Goal: Information Seeking & Learning: Learn about a topic

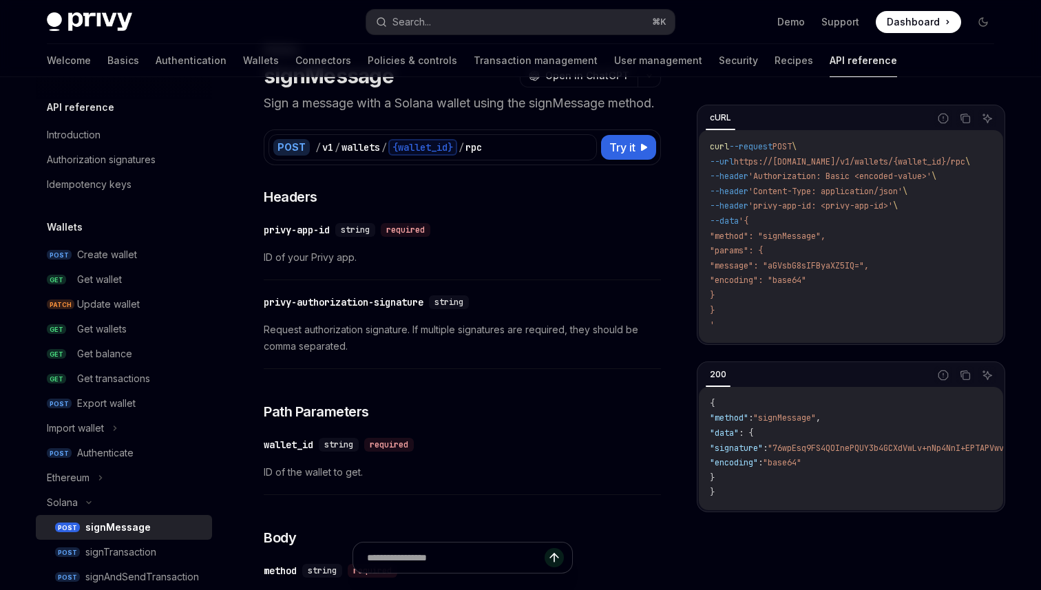
scroll to position [233, 0]
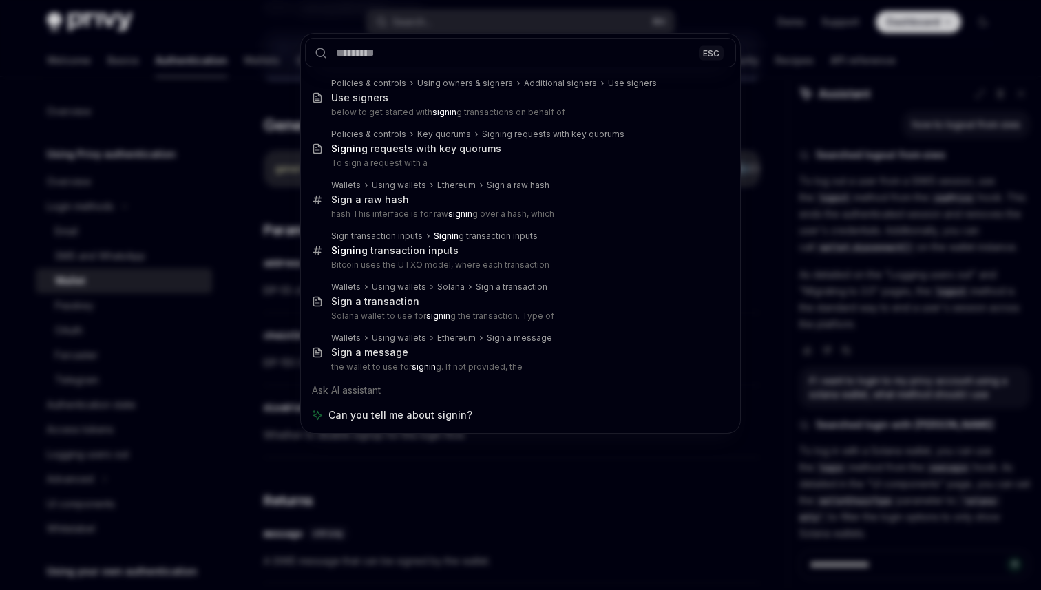
scroll to position [588, 0]
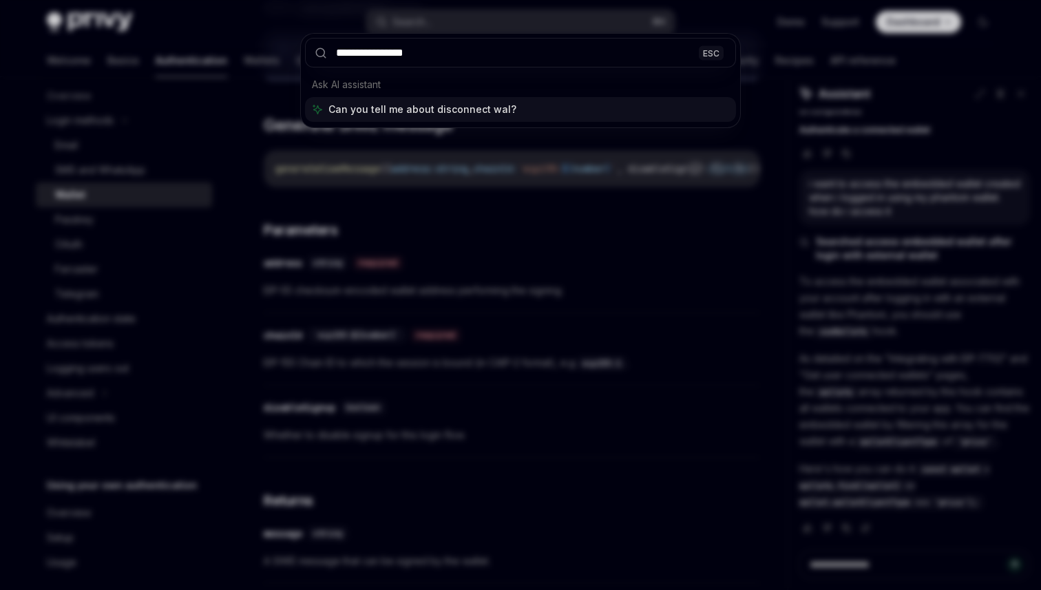
type input "**********"
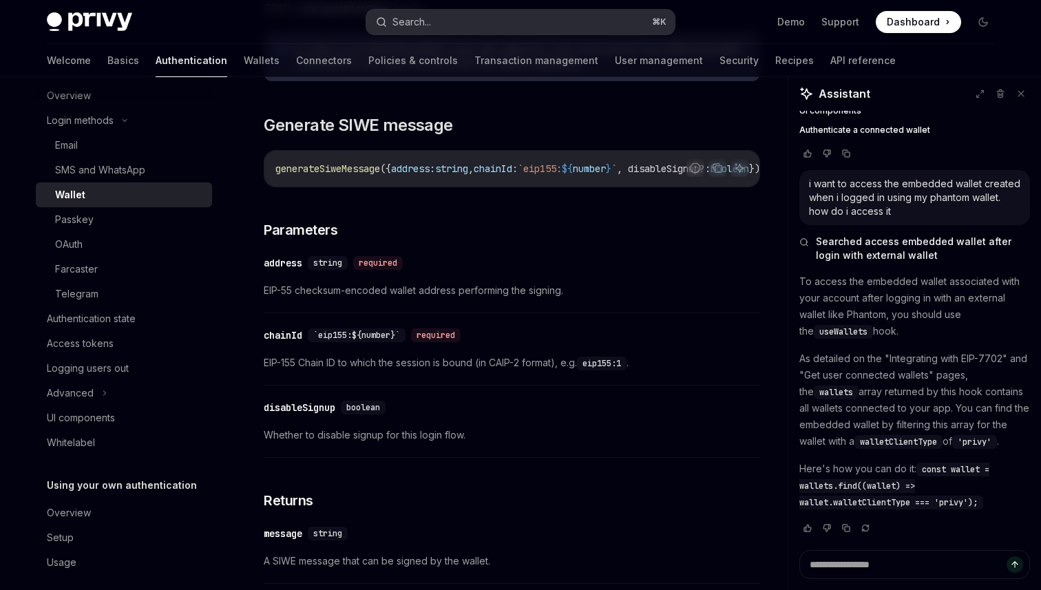
click at [468, 19] on button "Search... ⌘ K" at bounding box center [520, 22] width 309 height 25
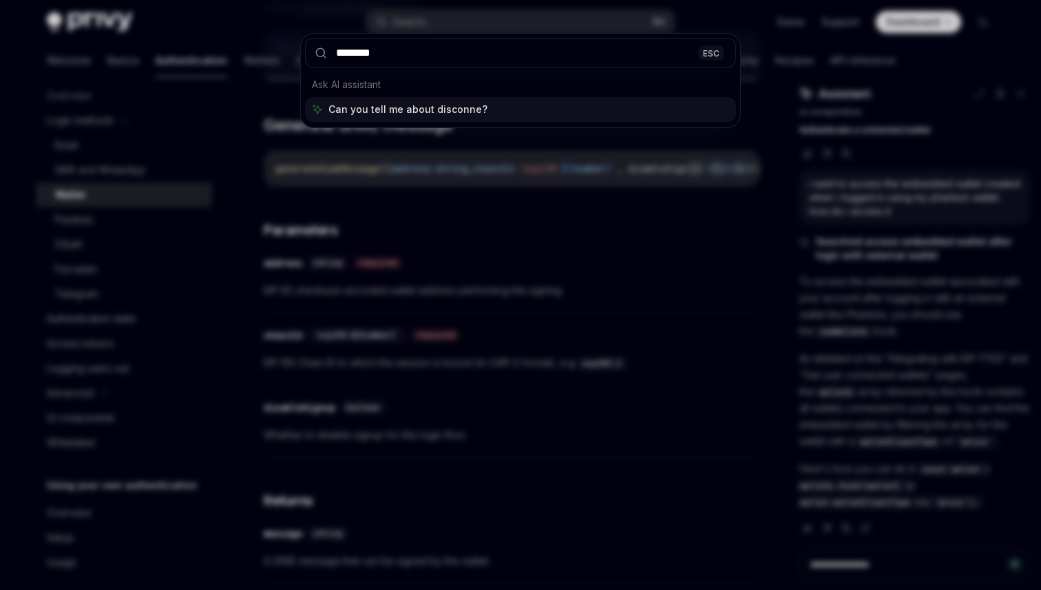
type input "********"
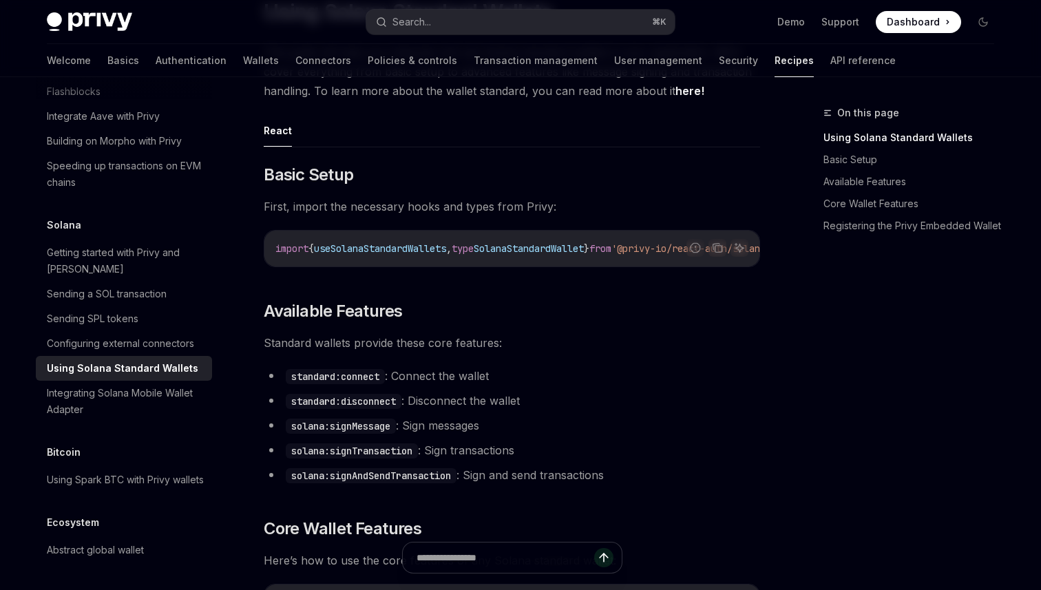
scroll to position [216, 0]
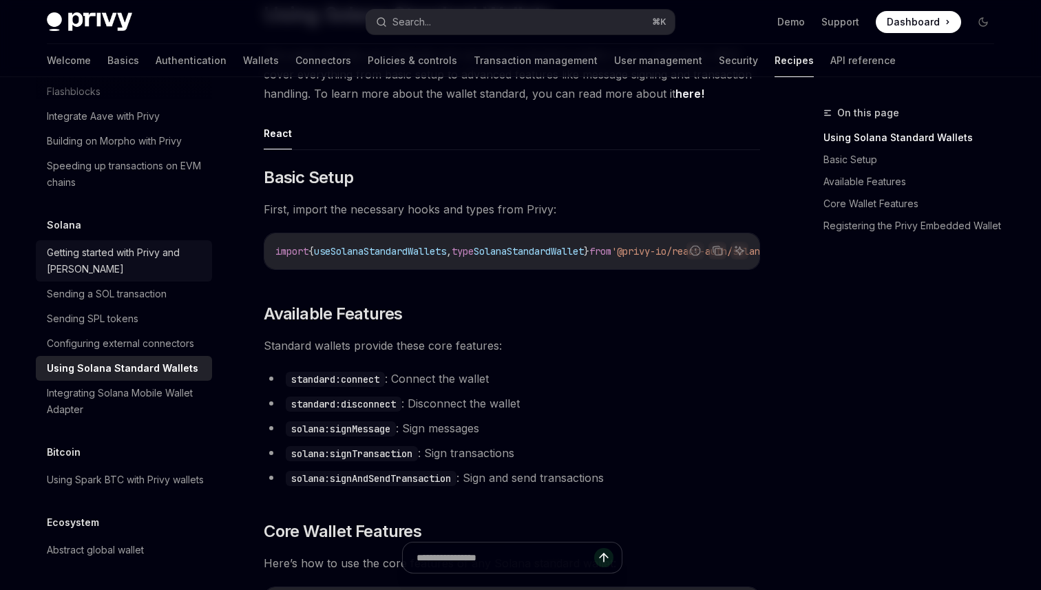
click at [119, 247] on div "Getting started with Privy and Solana" at bounding box center [125, 260] width 157 height 33
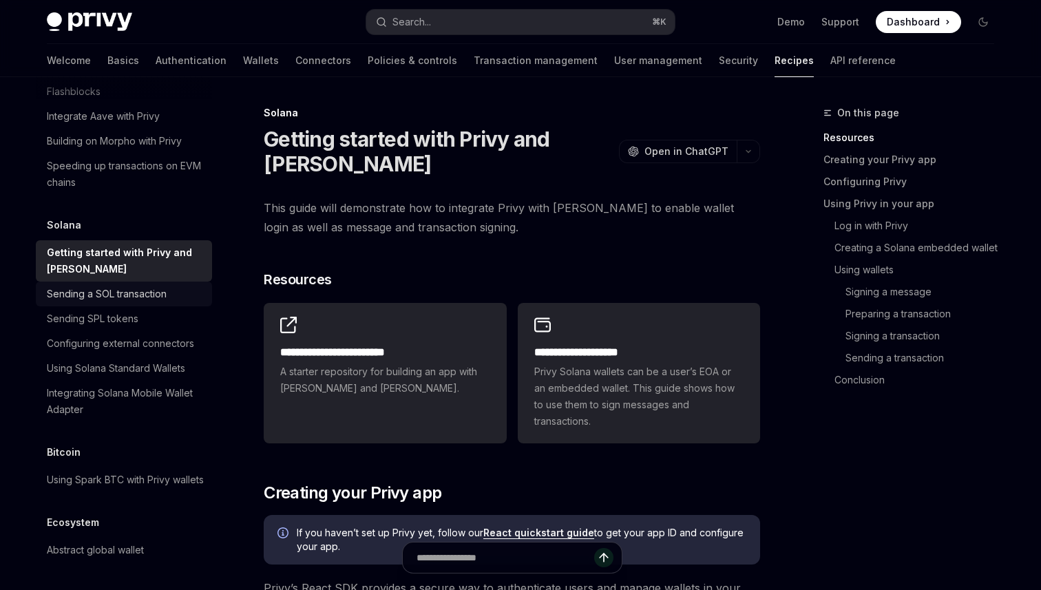
click at [131, 286] on div "Sending a SOL transaction" at bounding box center [107, 294] width 120 height 17
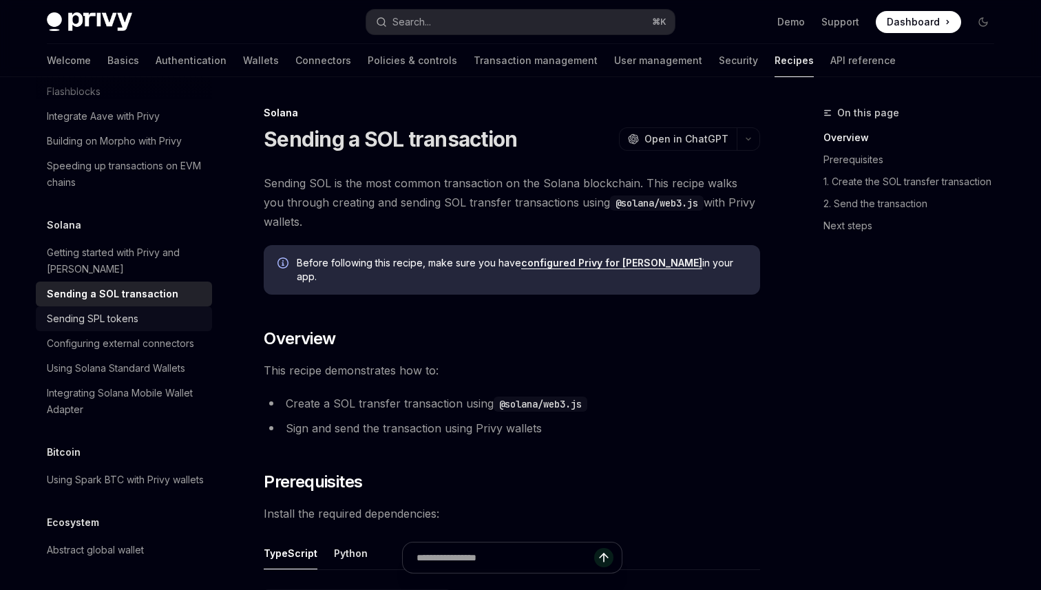
click at [132, 311] on div "Sending SPL tokens" at bounding box center [93, 319] width 92 height 17
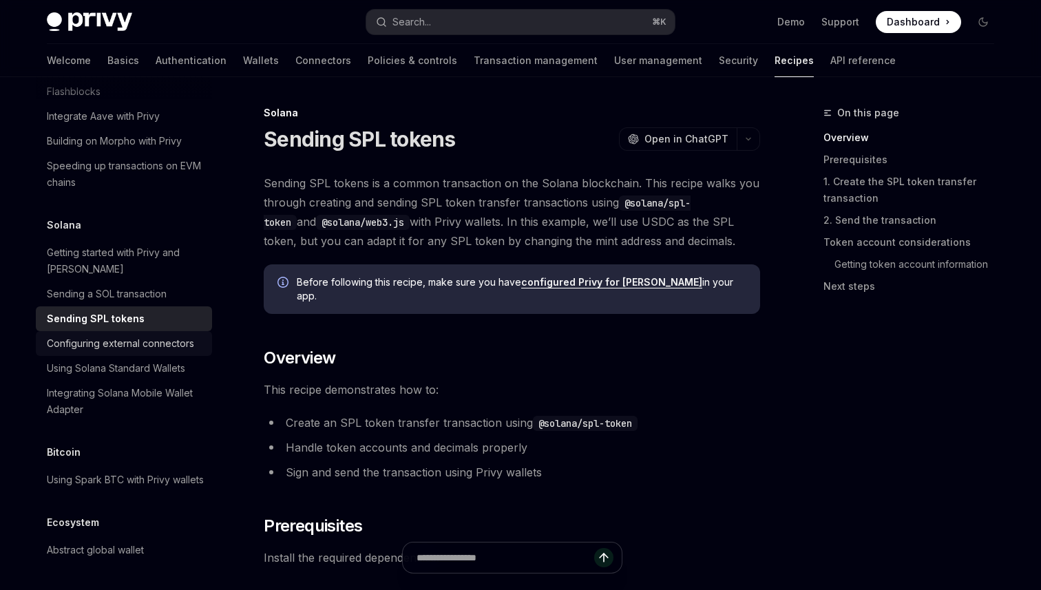
click at [132, 335] on div "Configuring external connectors" at bounding box center [120, 343] width 147 height 17
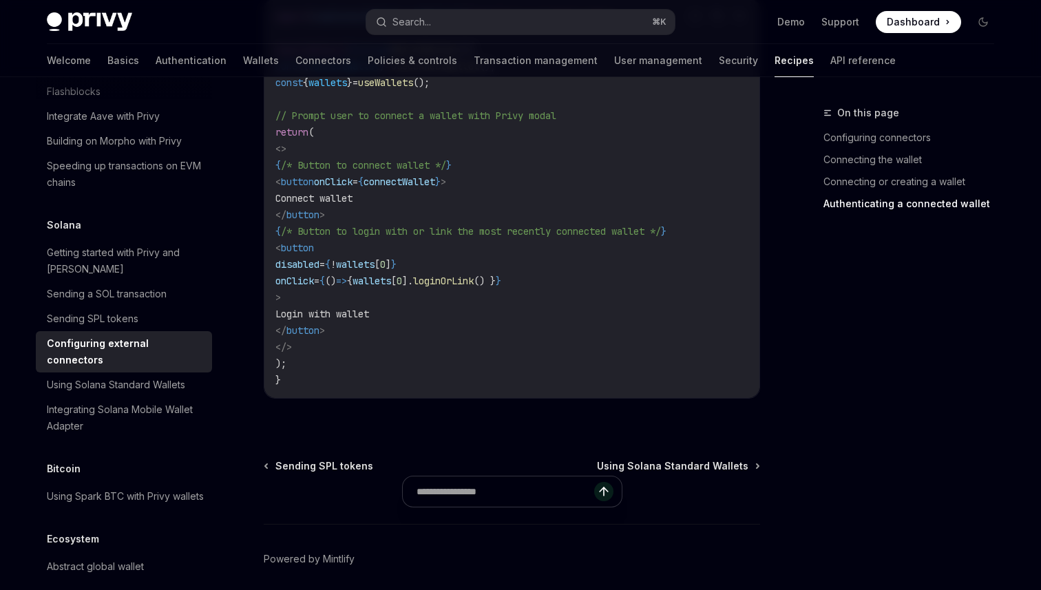
scroll to position [2664, 0]
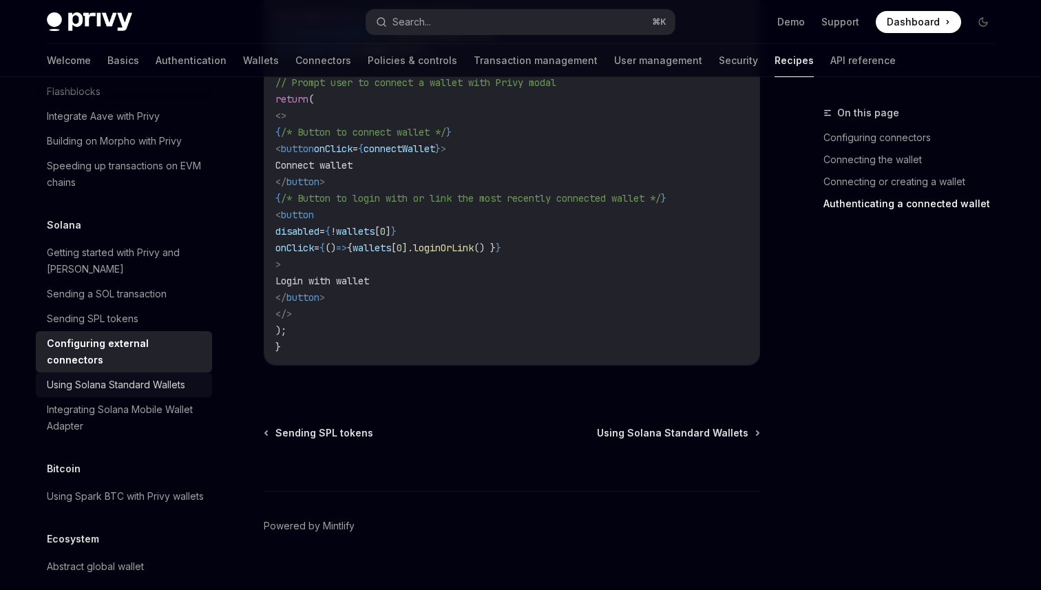
click at [82, 377] on div "Using Solana Standard Wallets" at bounding box center [116, 385] width 138 height 17
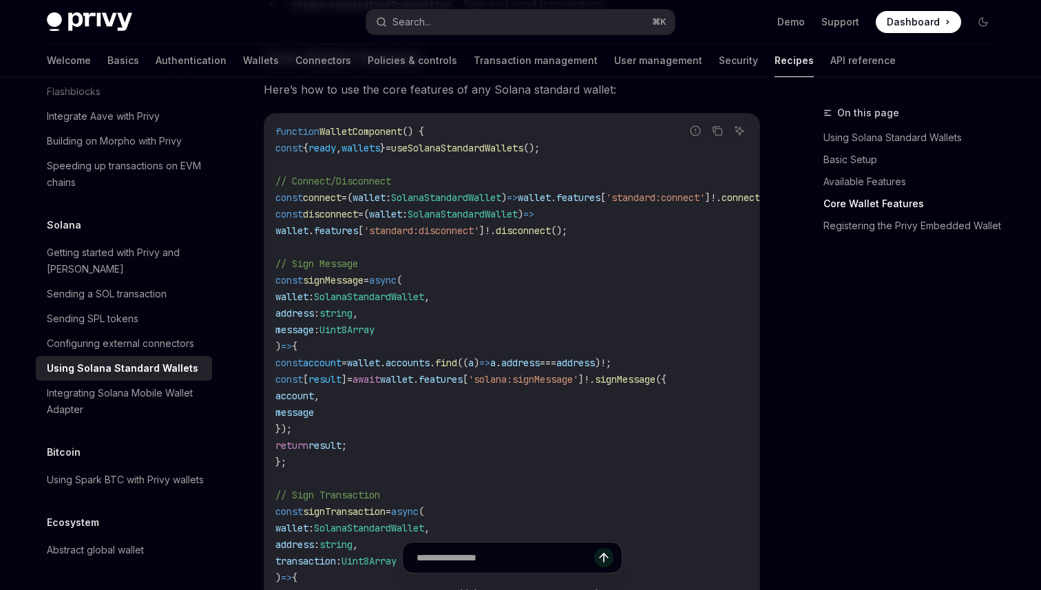
scroll to position [660, 0]
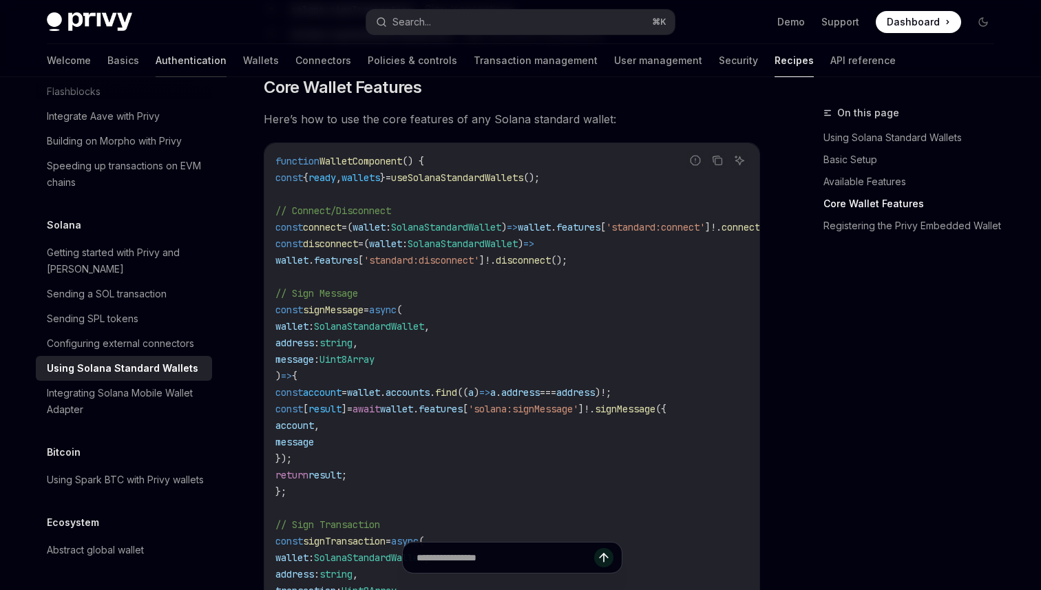
click at [156, 50] on link "Authentication" at bounding box center [191, 60] width 71 height 33
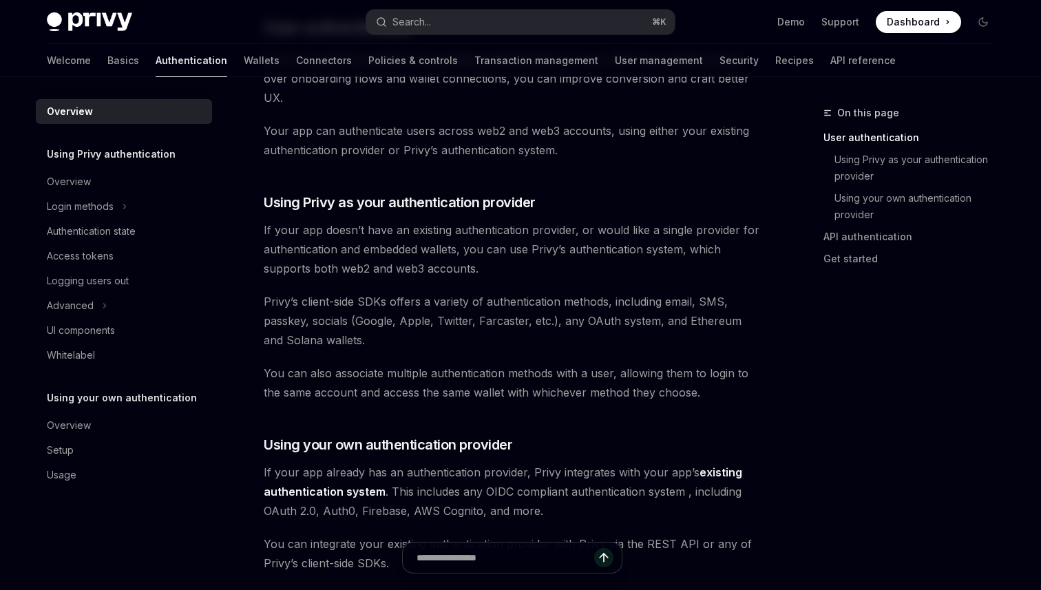
scroll to position [358, 0]
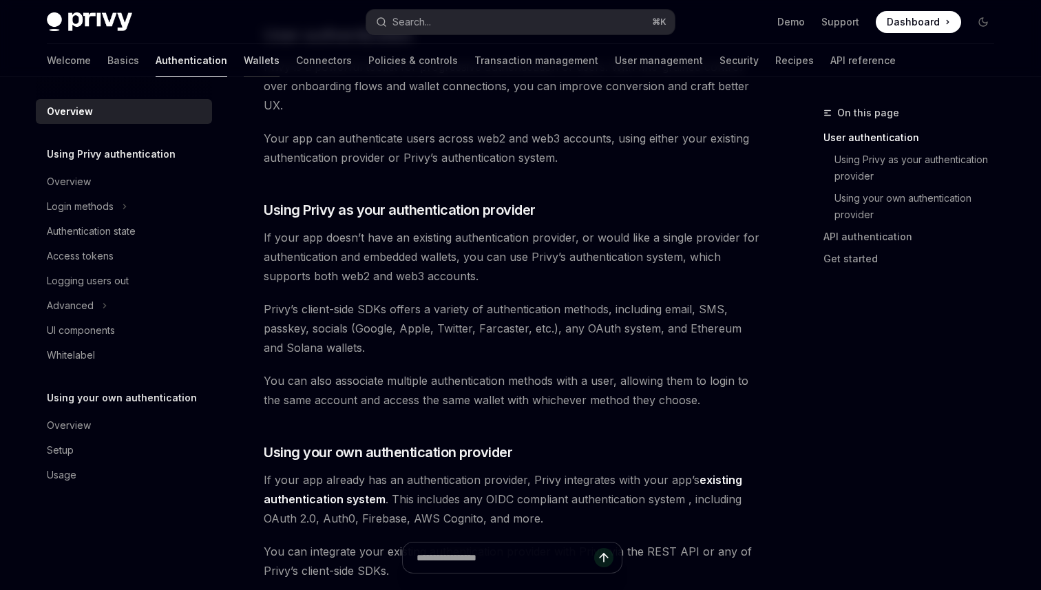
click at [244, 73] on link "Wallets" at bounding box center [262, 60] width 36 height 33
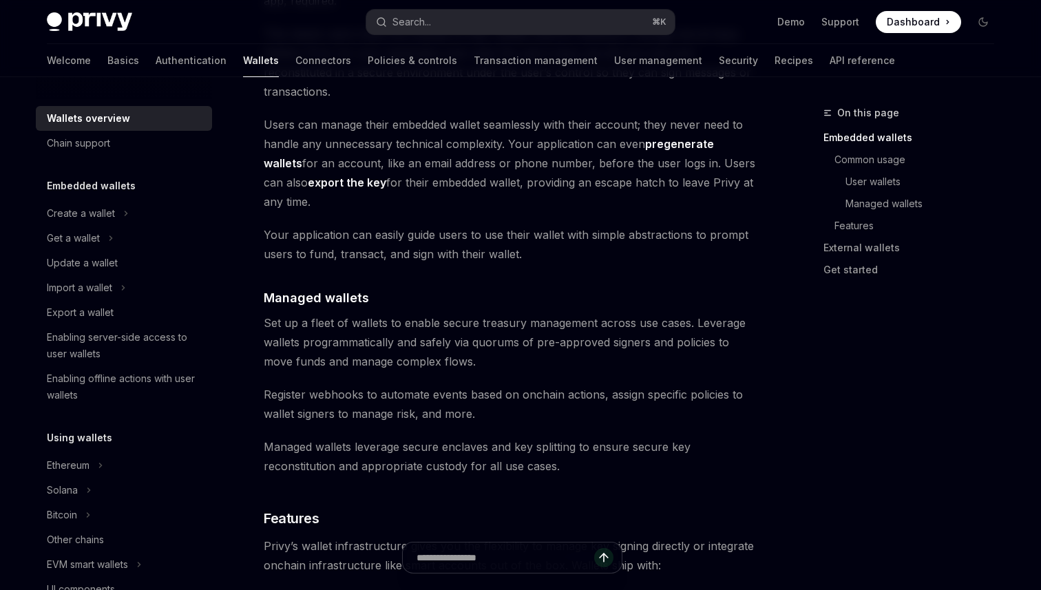
scroll to position [640, 0]
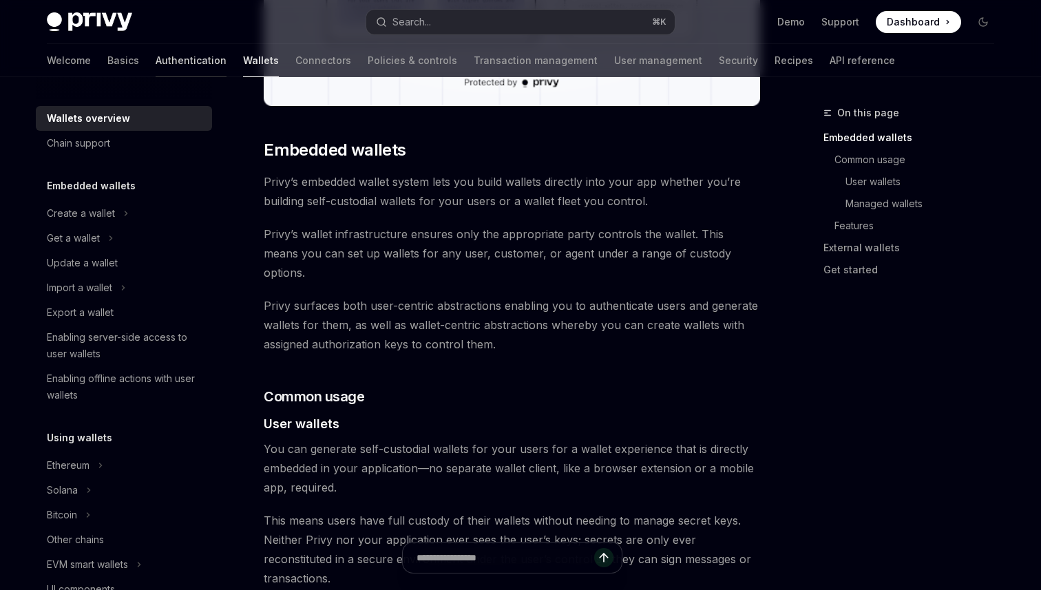
click at [156, 59] on link "Authentication" at bounding box center [191, 60] width 71 height 33
type textarea "*"
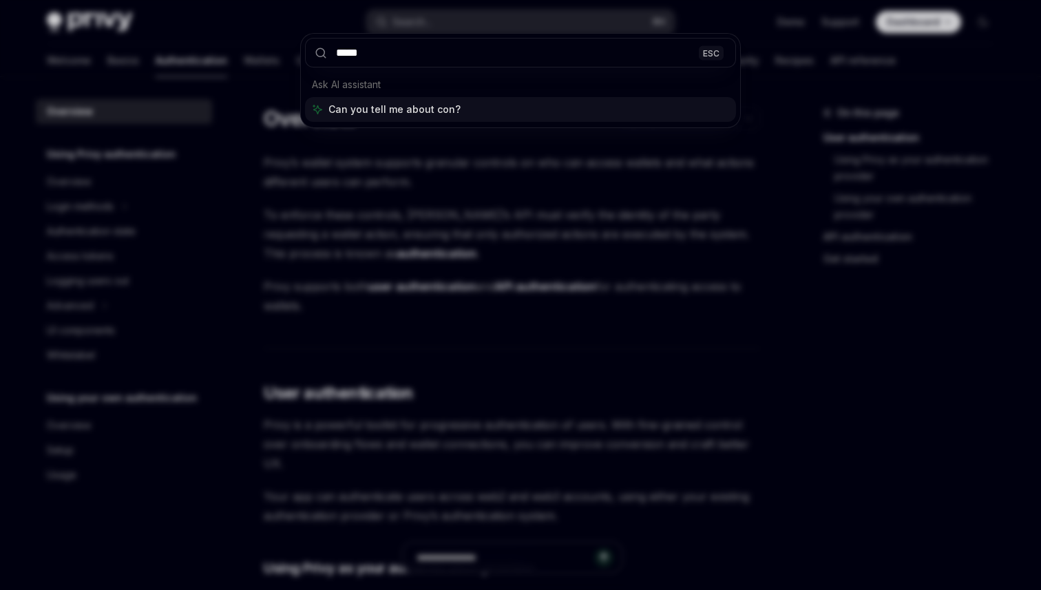
type input "******"
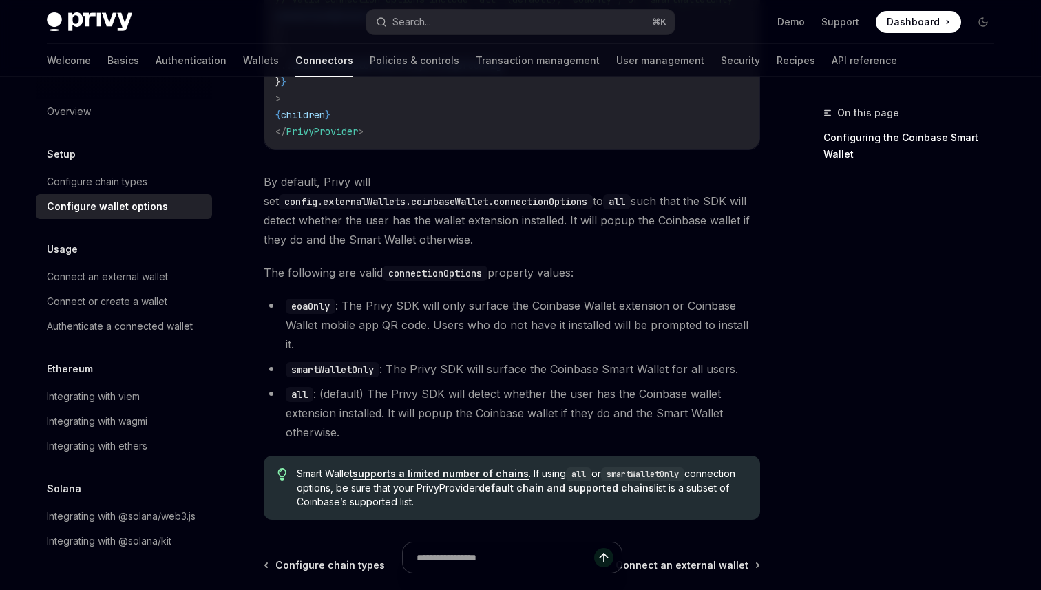
scroll to position [1890, 0]
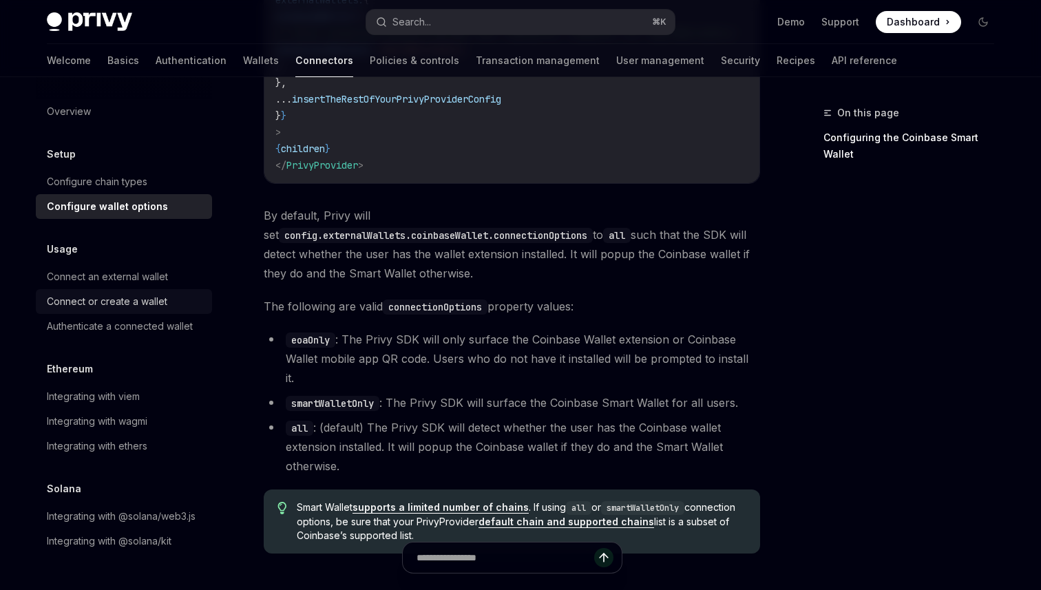
click at [87, 304] on div "Connect or create a wallet" at bounding box center [107, 301] width 121 height 17
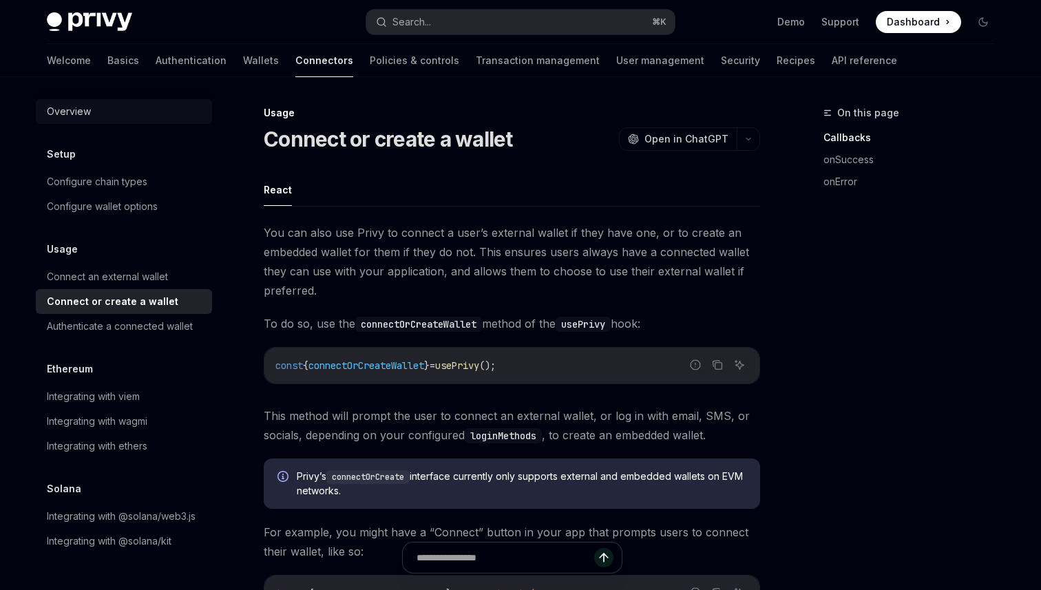
click at [83, 115] on div "Overview" at bounding box center [69, 111] width 44 height 17
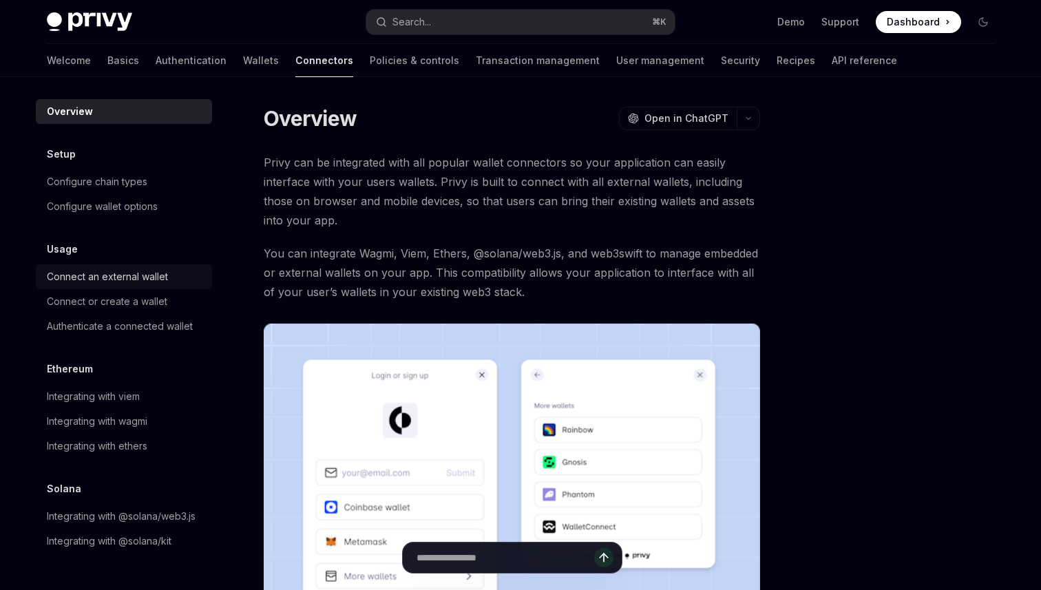
click at [135, 269] on div "Connect an external wallet" at bounding box center [107, 277] width 121 height 17
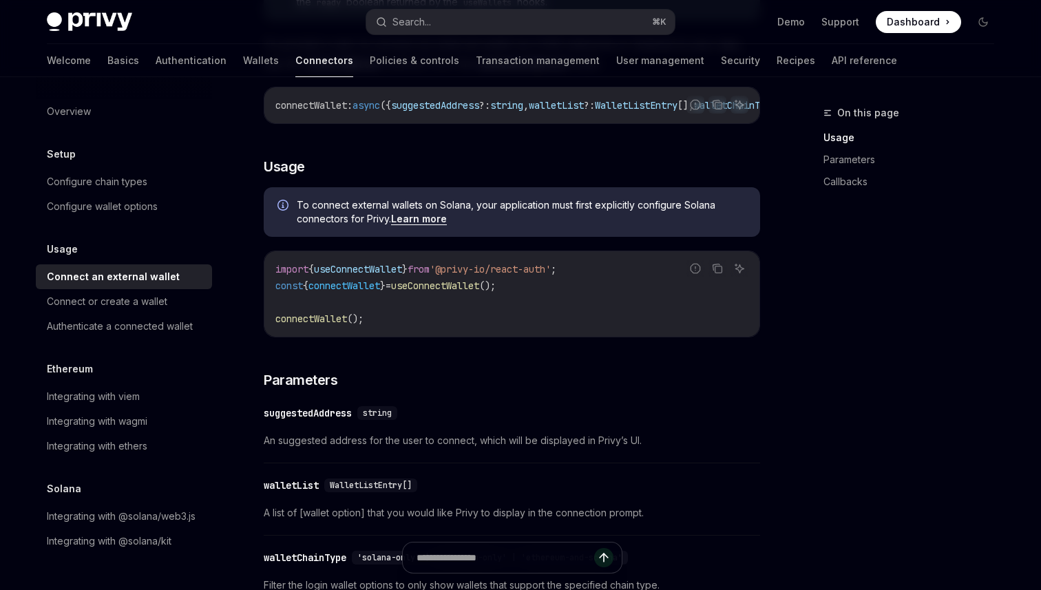
scroll to position [280, 0]
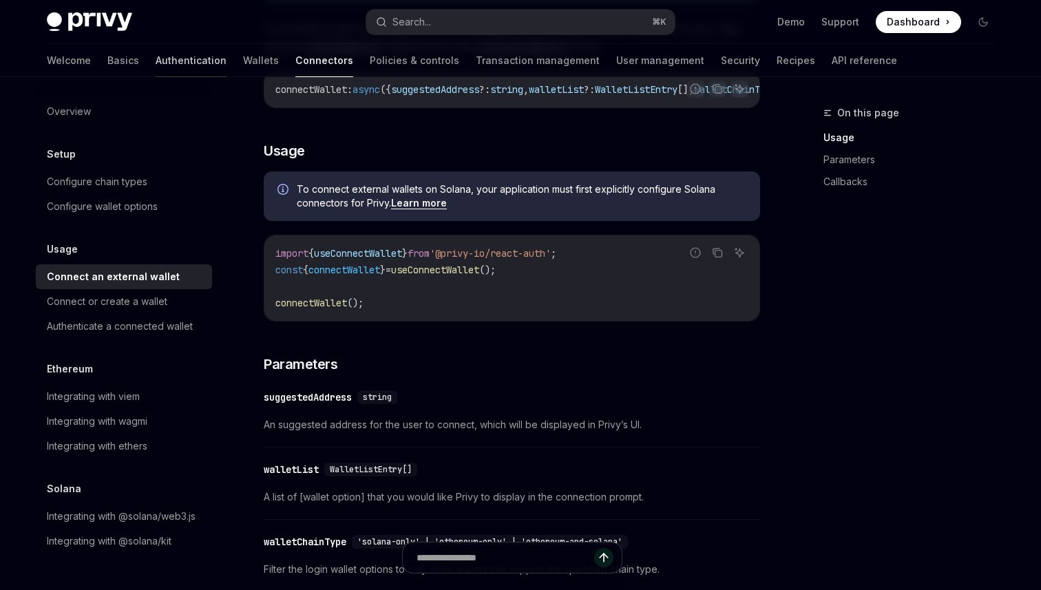
click at [156, 55] on link "Authentication" at bounding box center [191, 60] width 71 height 33
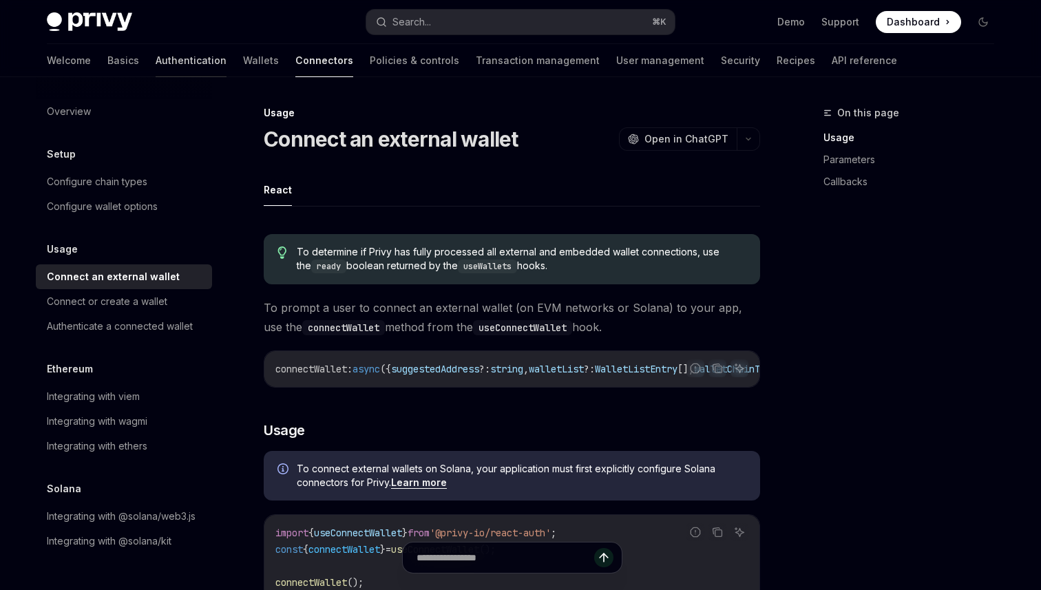
type textarea "*"
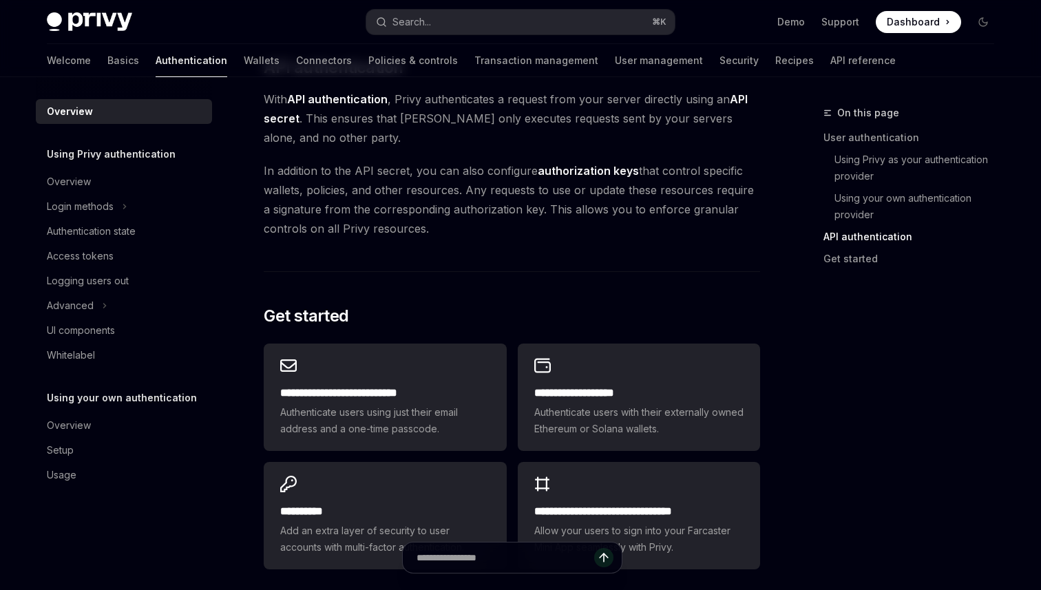
scroll to position [1156, 0]
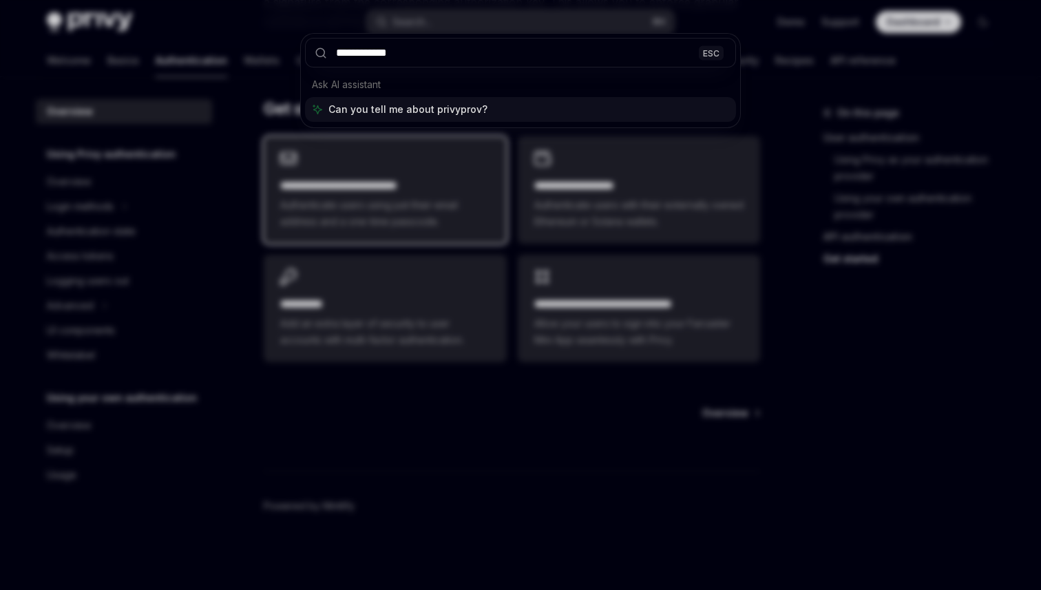
type input "**********"
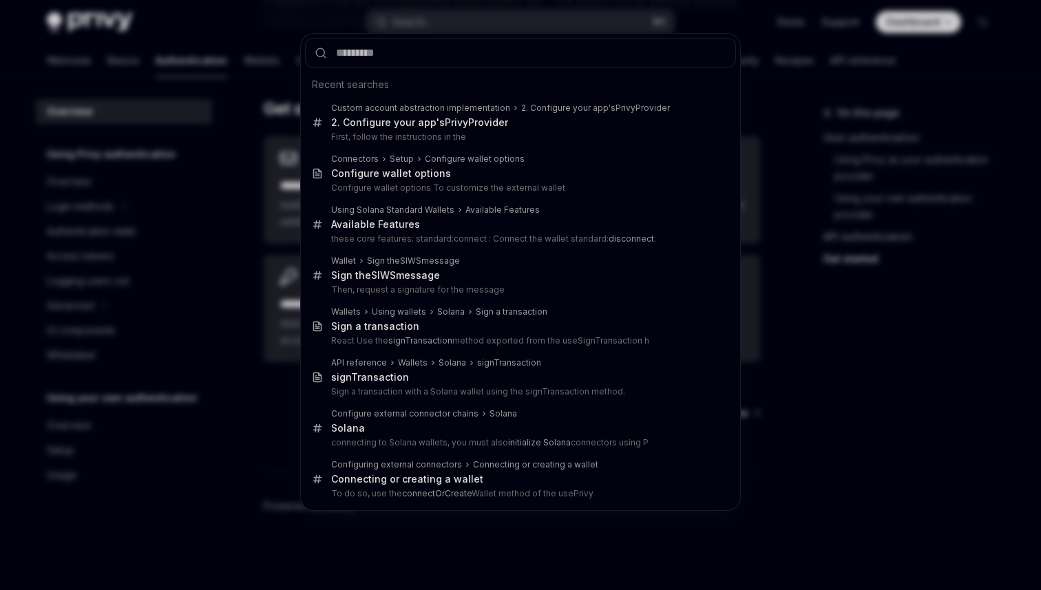
type textarea "*"
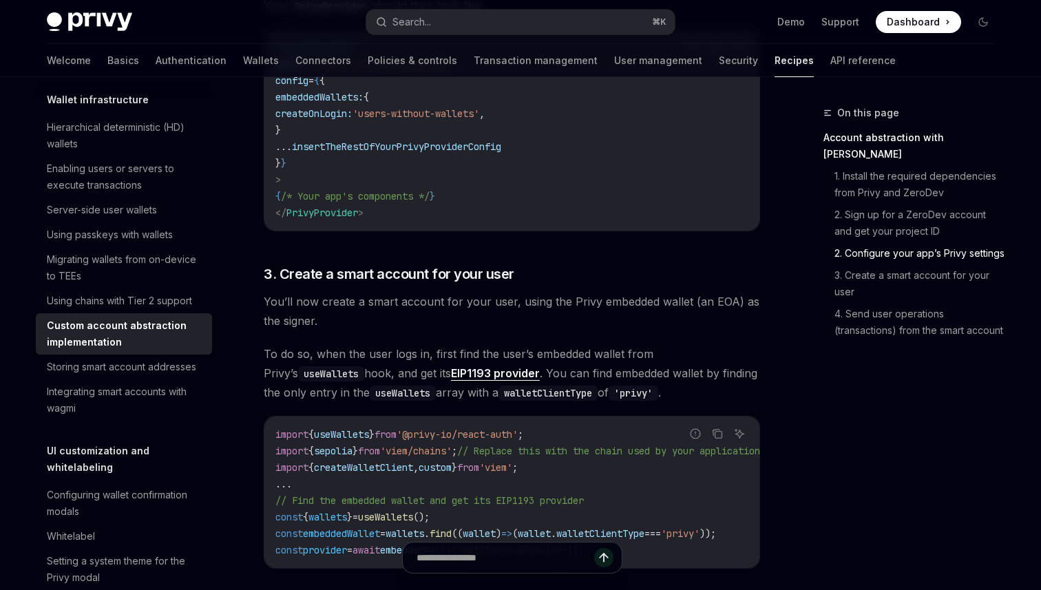
scroll to position [1548, 0]
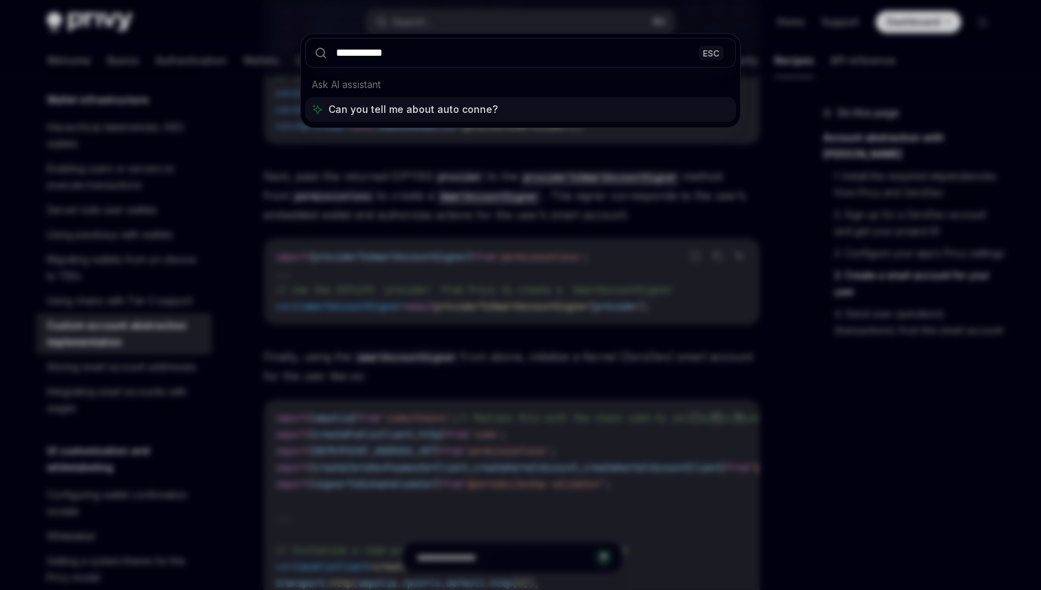
type input "**********"
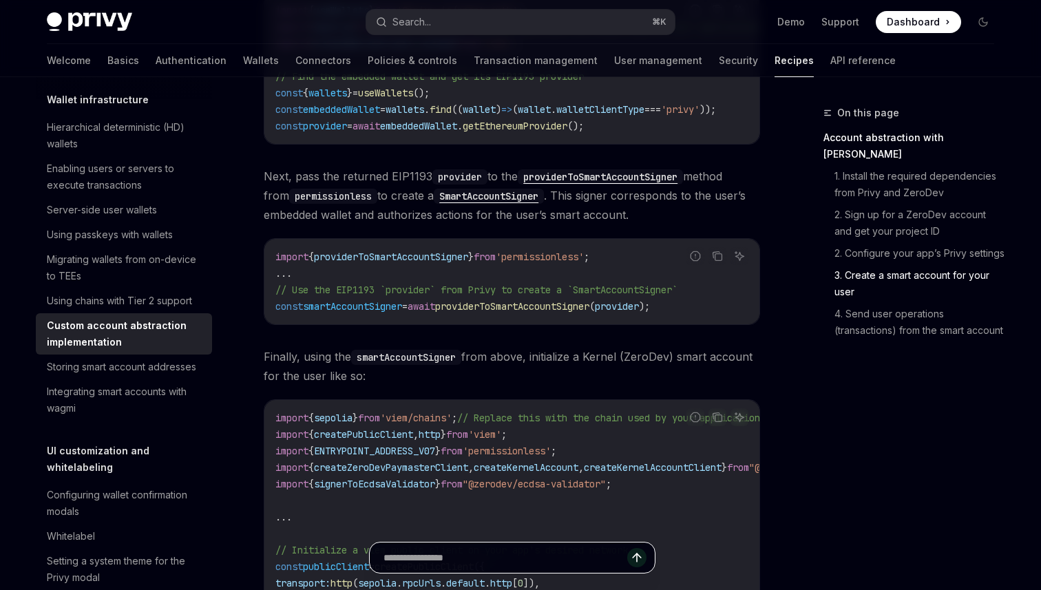
click at [528, 550] on input "text" at bounding box center [506, 558] width 244 height 30
type input "**********"
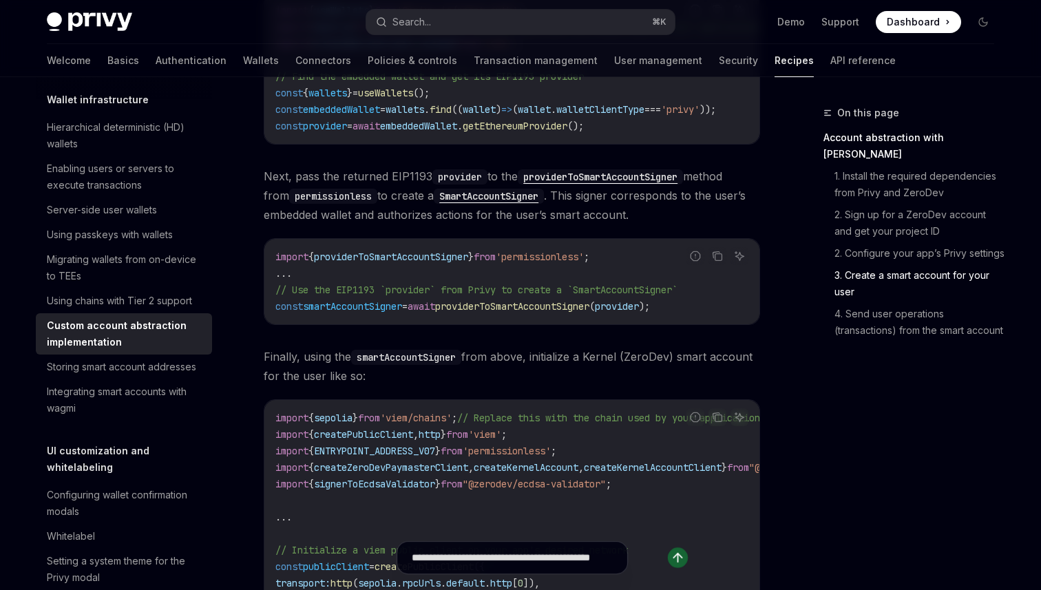
type textarea "*"
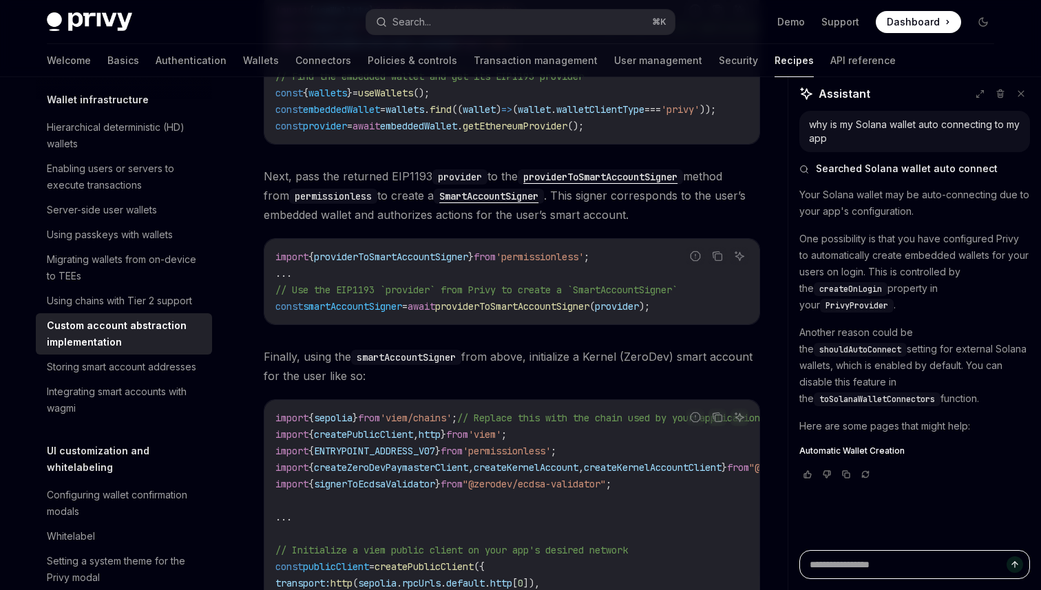
type textarea "*"
click at [901, 344] on span "shouldAutoConnect" at bounding box center [860, 349] width 82 height 11
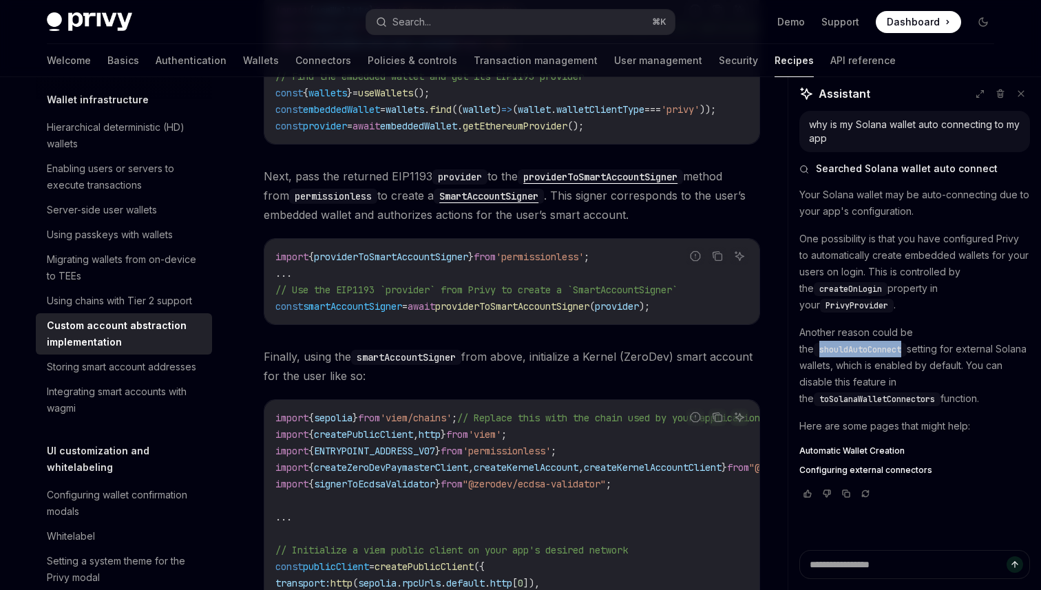
click at [901, 344] on span "shouldAutoConnect" at bounding box center [860, 349] width 82 height 11
copy span "shouldAutoConnect"
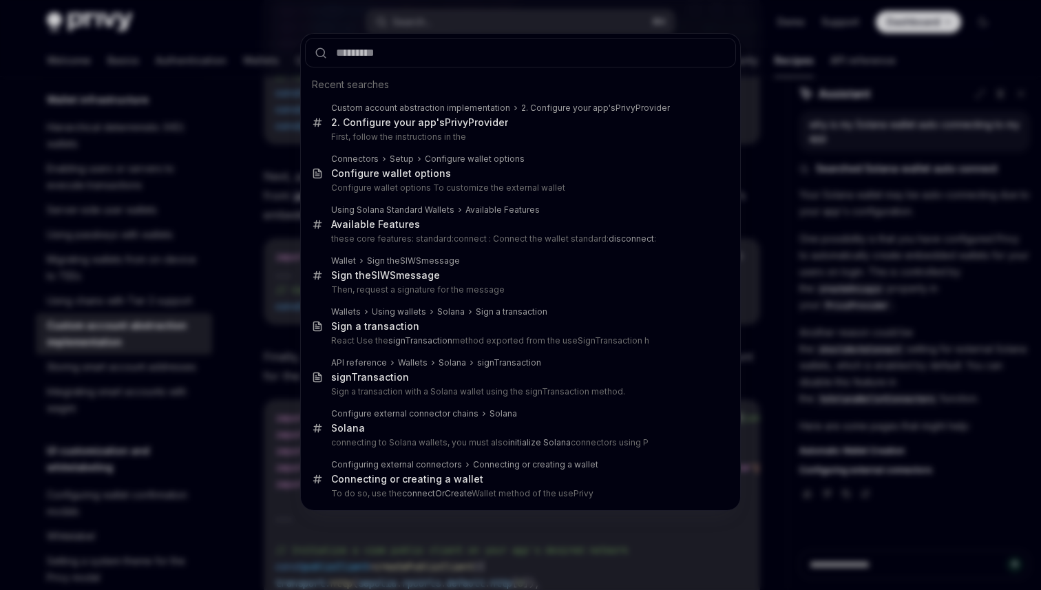
type input "**********"
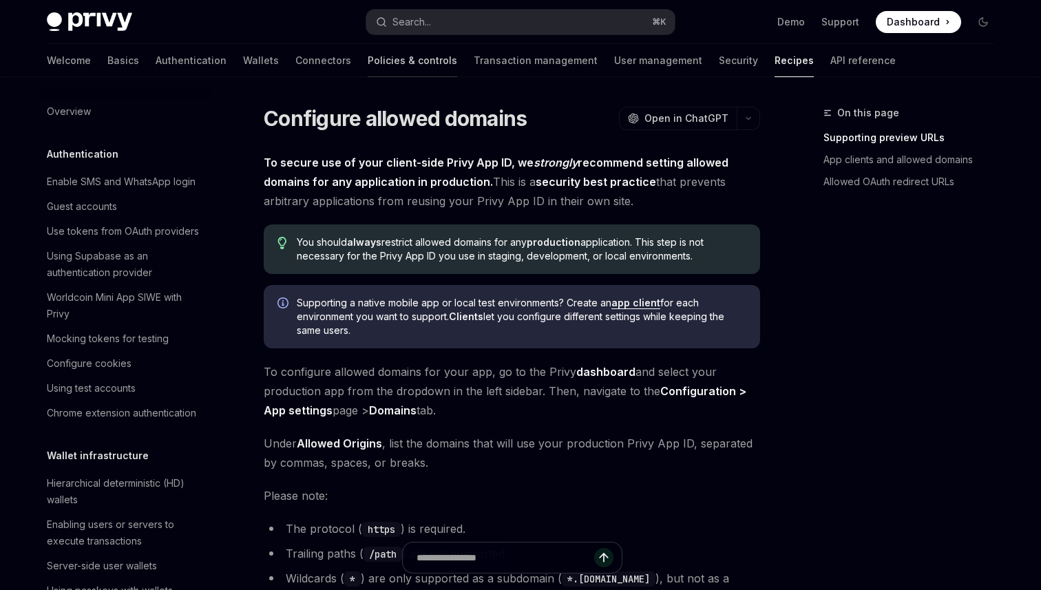
click at [368, 64] on link "Policies & controls" at bounding box center [413, 60] width 90 height 33
type textarea "*"
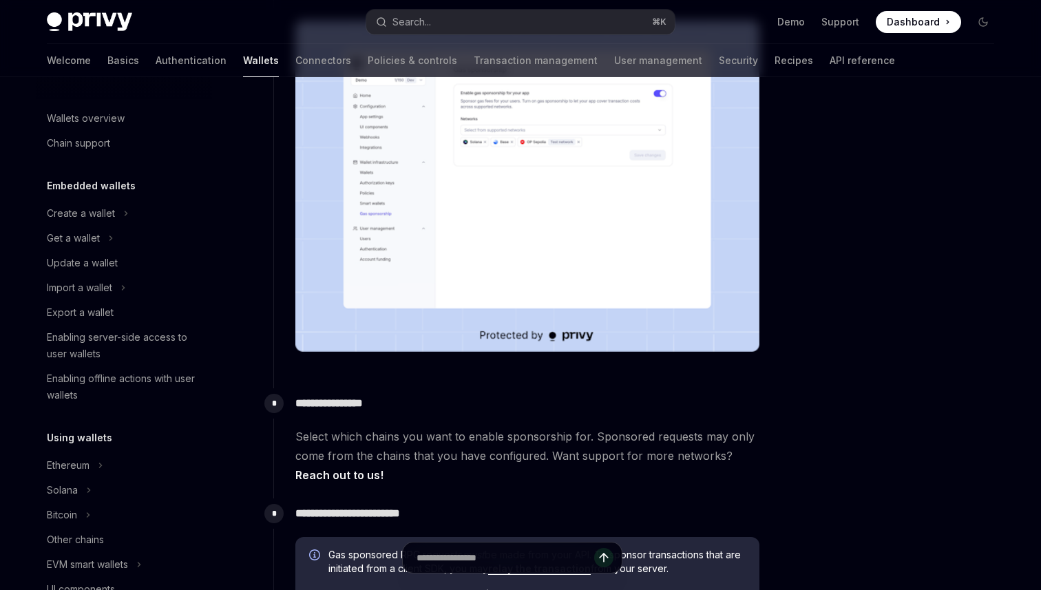
scroll to position [233, 0]
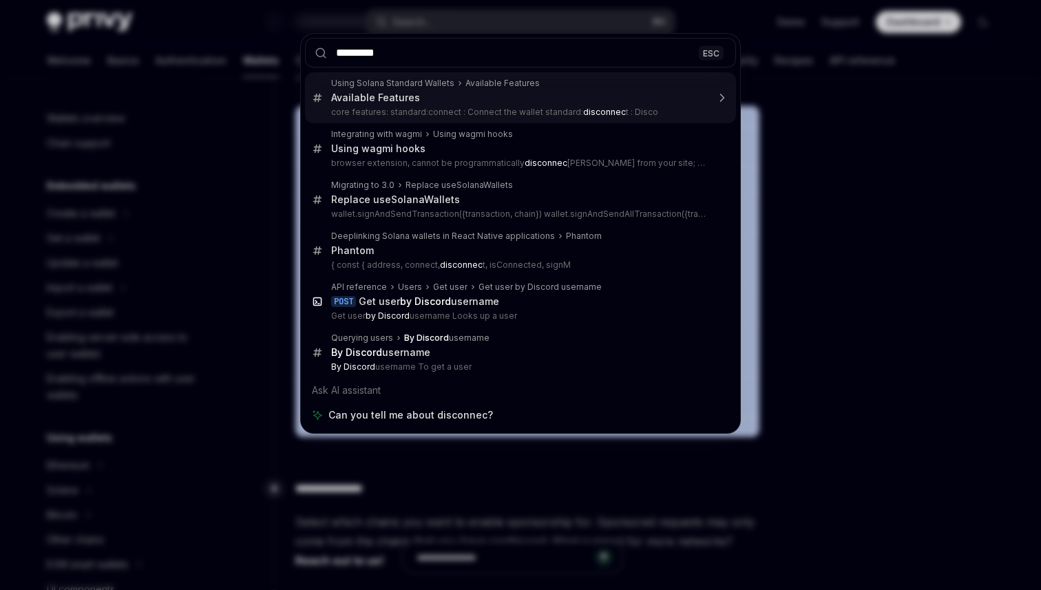
type input "**********"
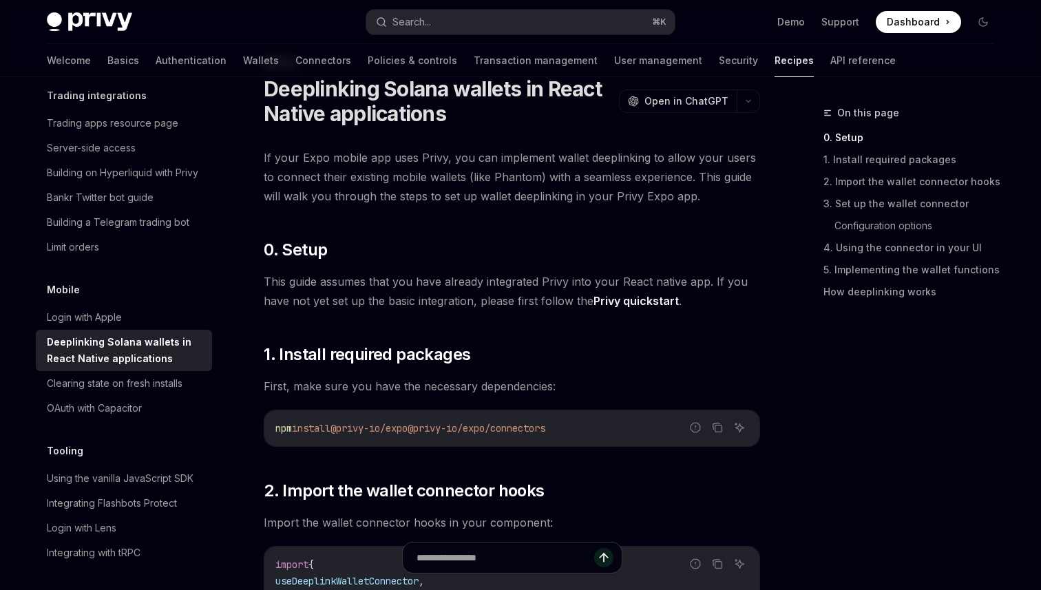
scroll to position [52, 0]
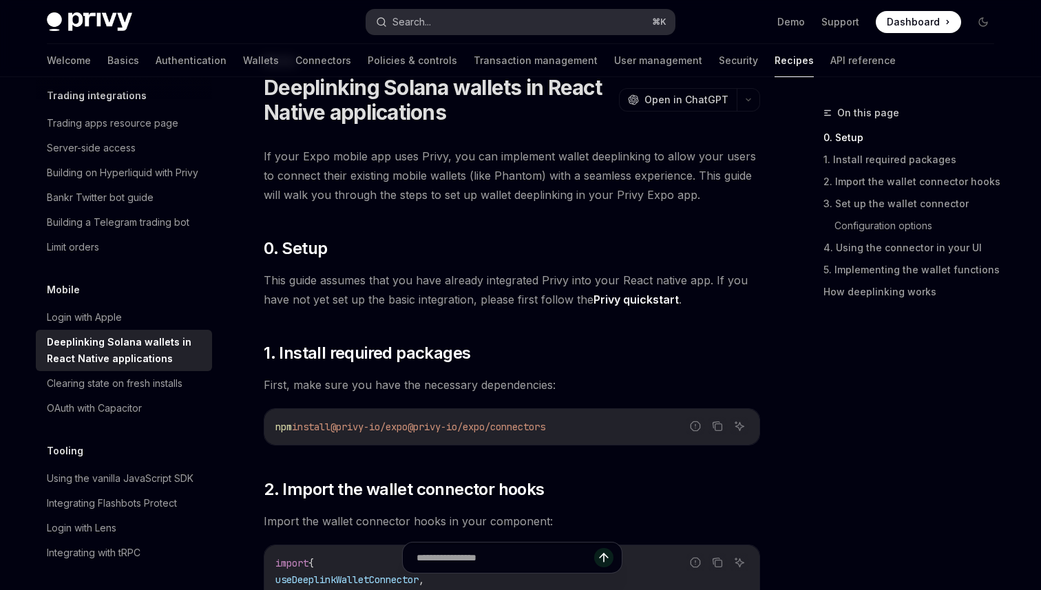
click at [524, 19] on button "Search... ⌘ K" at bounding box center [520, 22] width 309 height 25
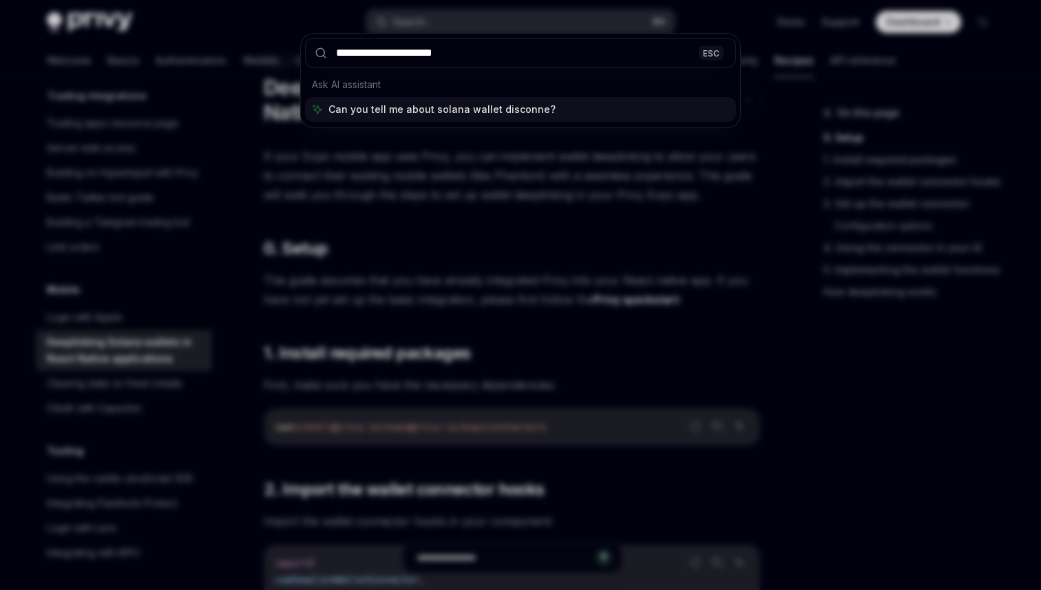
type input "**********"
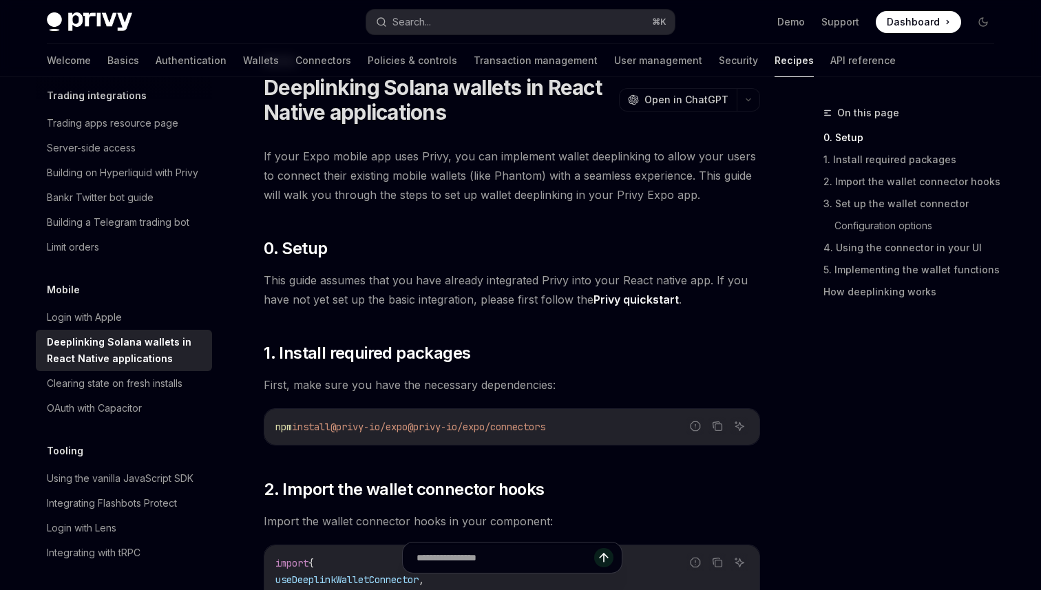
type textarea "*"
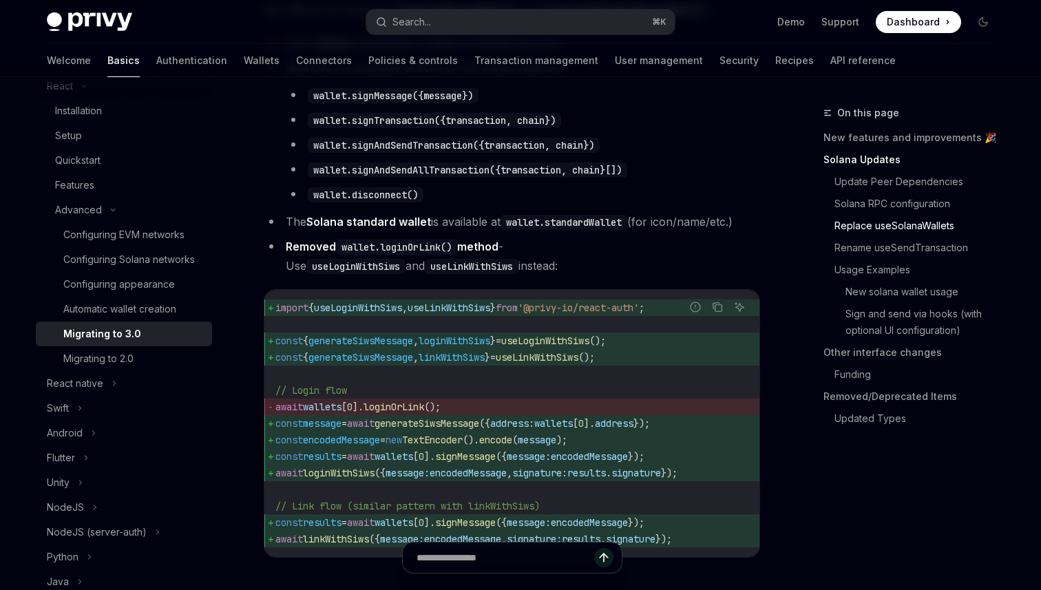
scroll to position [1580, 0]
click at [716, 178] on li "wallet.signAndSendAllTransaction({transaction, chain}[])" at bounding box center [523, 167] width 474 height 19
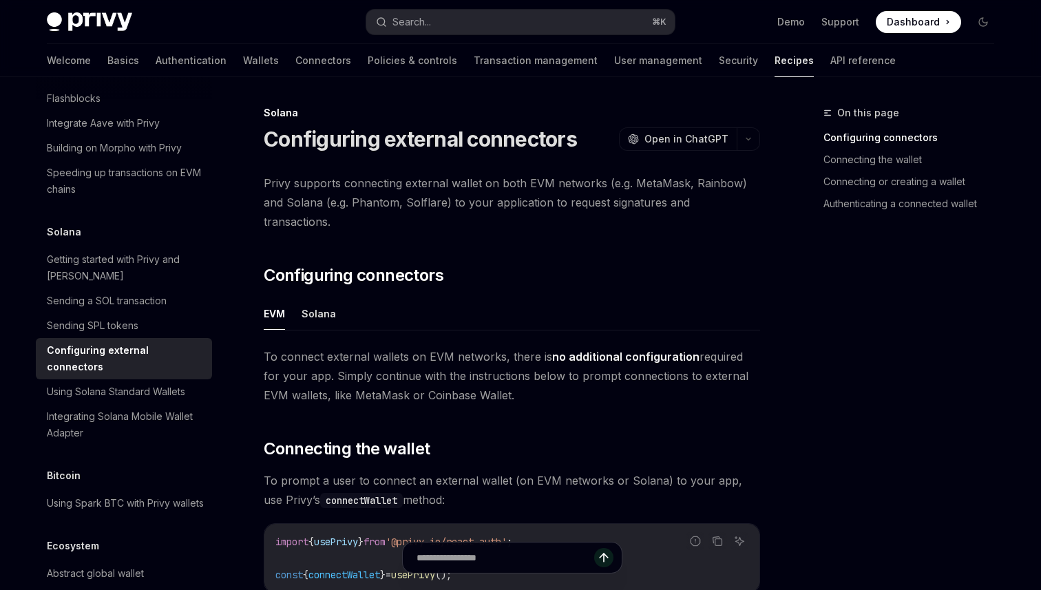
scroll to position [86, 0]
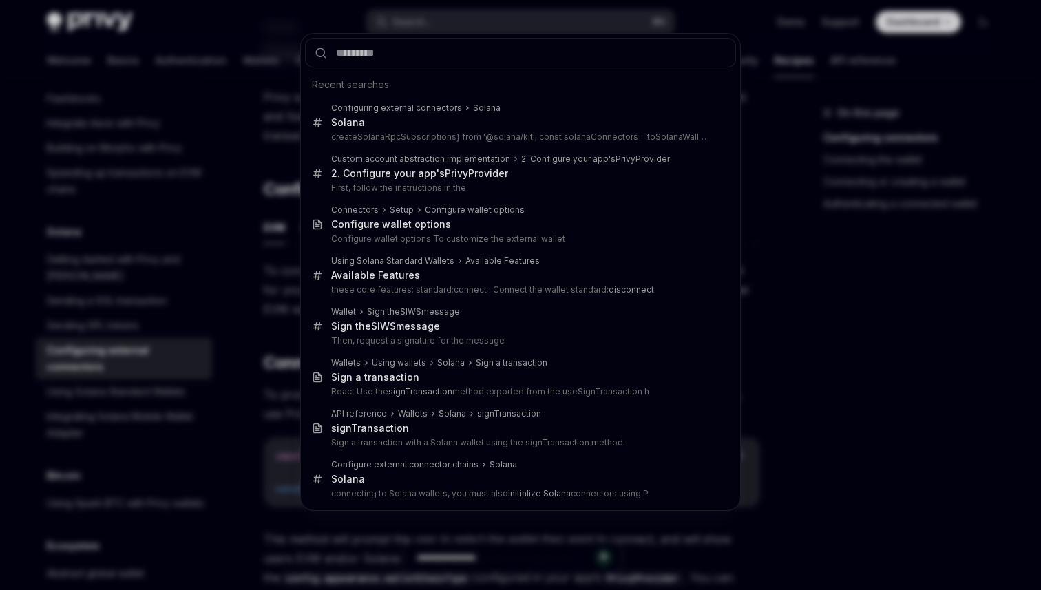
type input "**********"
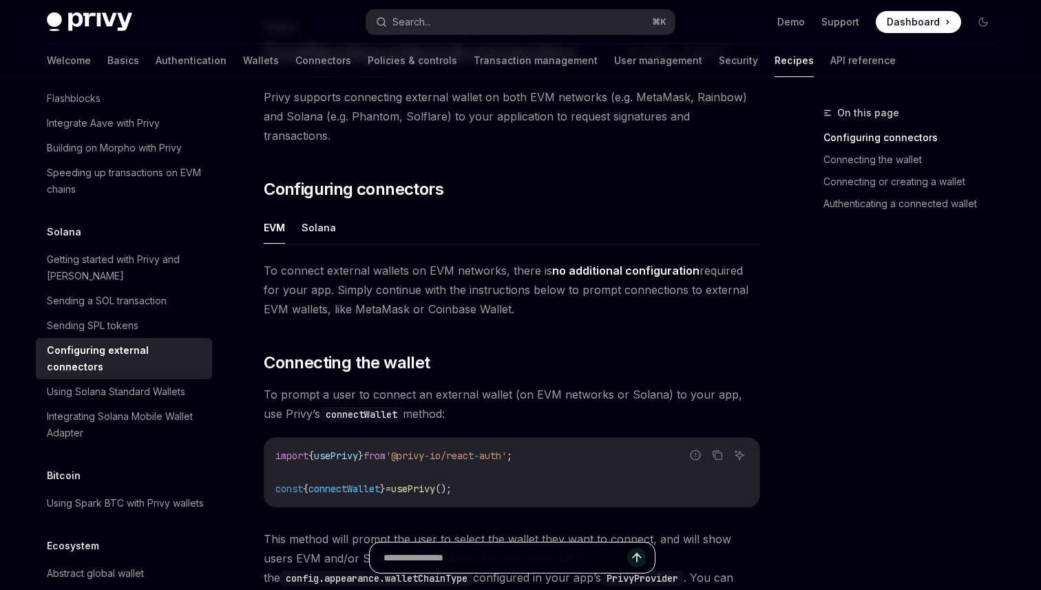
click at [522, 554] on input "text" at bounding box center [506, 558] width 244 height 30
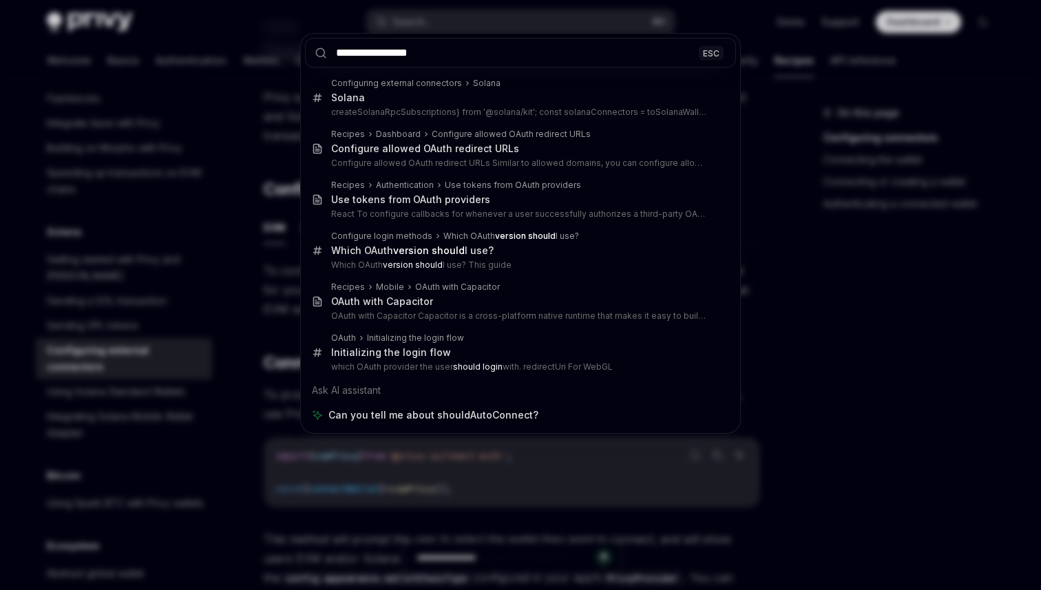
type input "**********"
click at [288, 331] on div "**********" at bounding box center [520, 295] width 1041 height 590
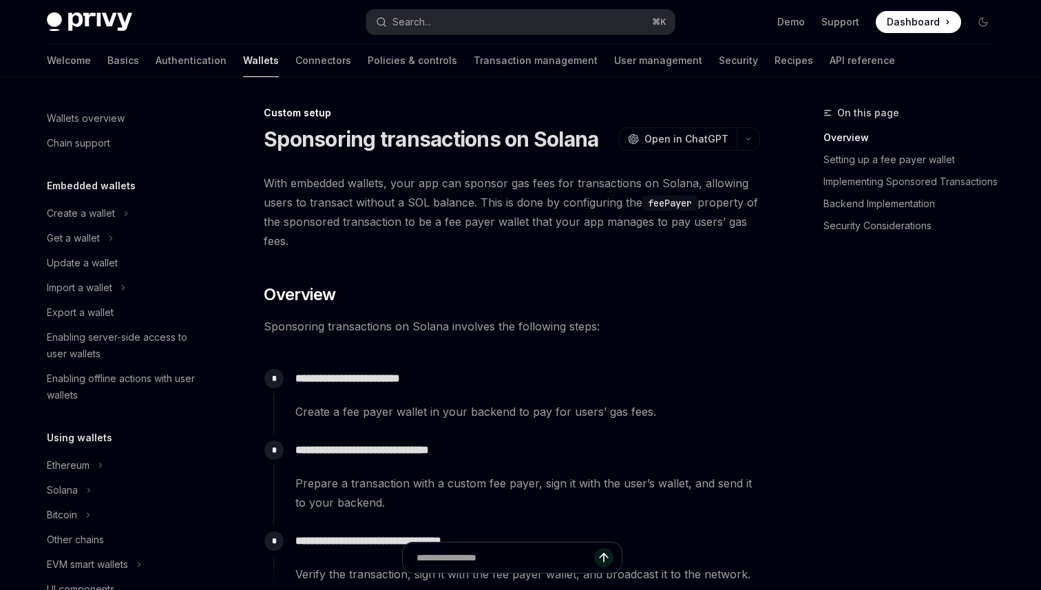
scroll to position [676, 0]
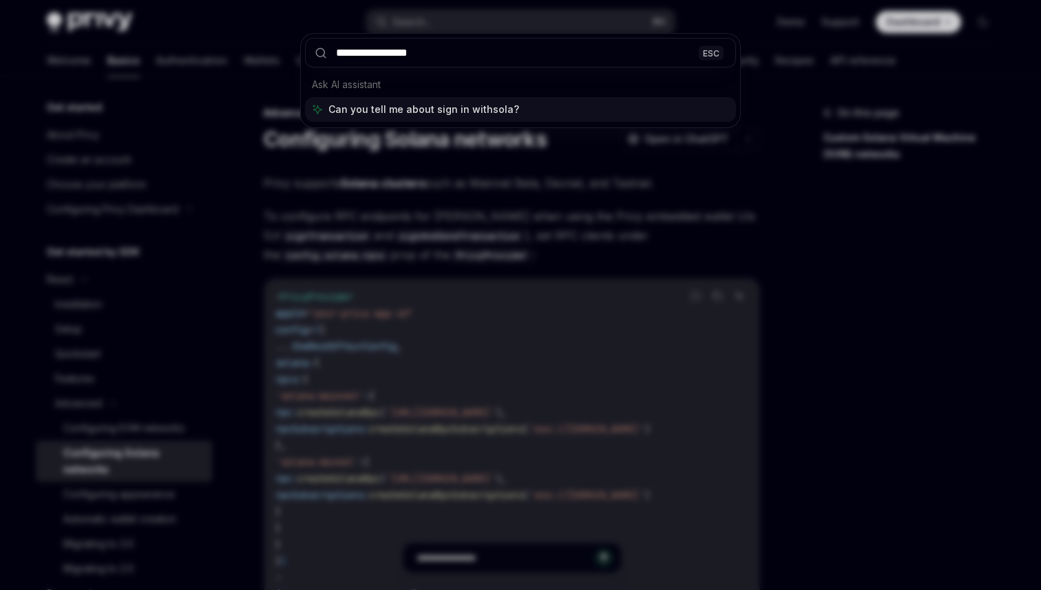
type input "**********"
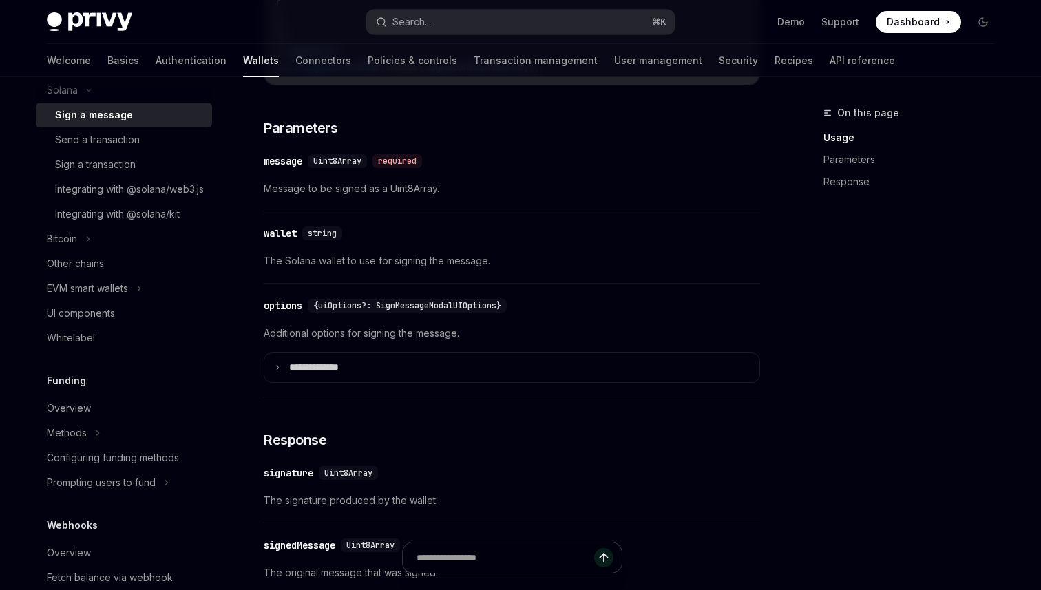
scroll to position [399, 0]
click at [119, 198] on div "Integrating with @solana/web3.js" at bounding box center [129, 190] width 149 height 17
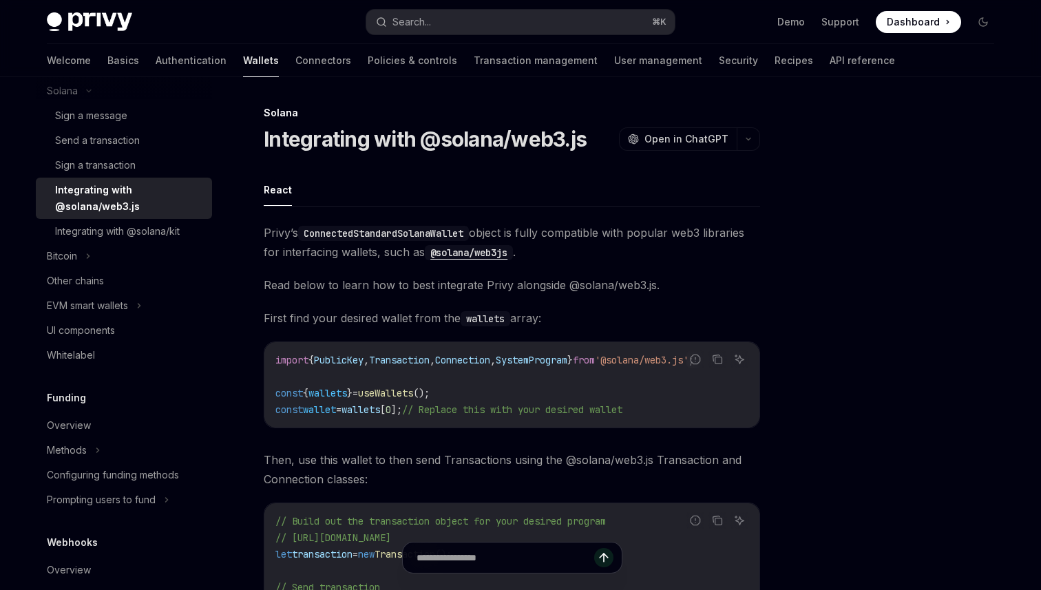
scroll to position [373, 0]
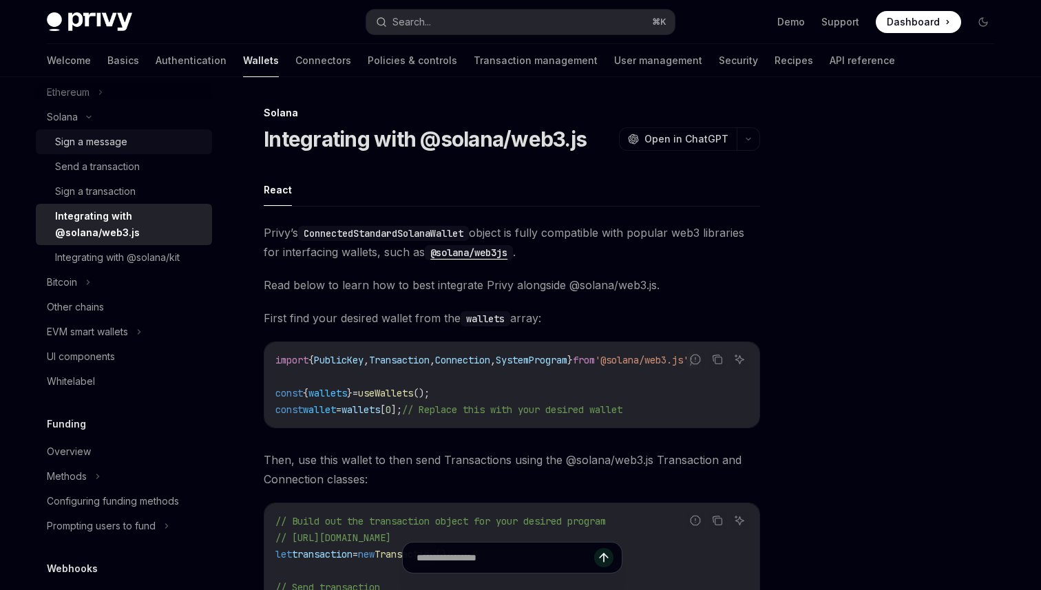
click at [118, 140] on div "Sign a message" at bounding box center [91, 142] width 72 height 17
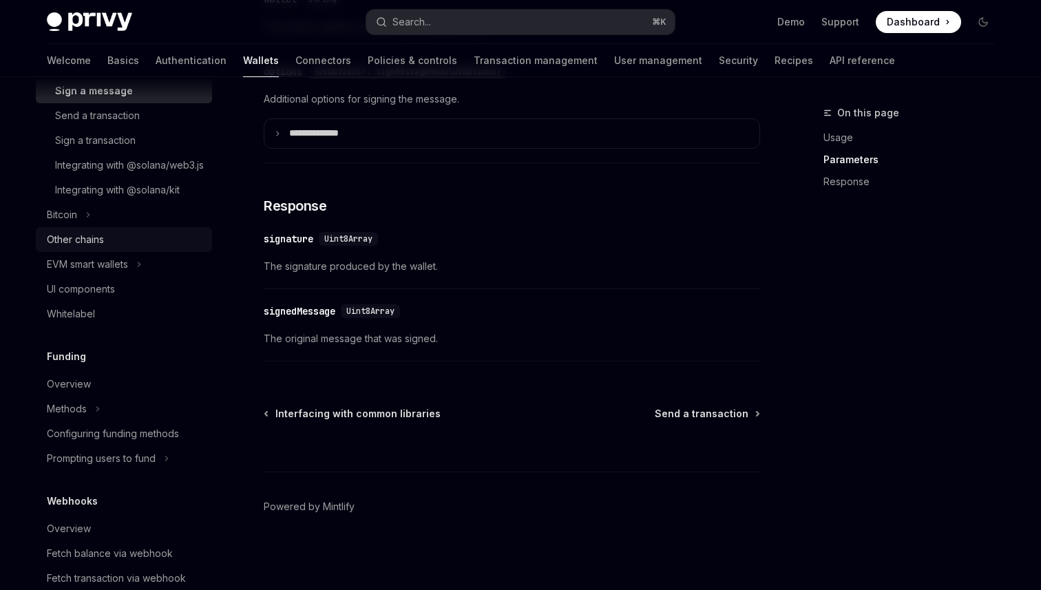
scroll to position [733, 0]
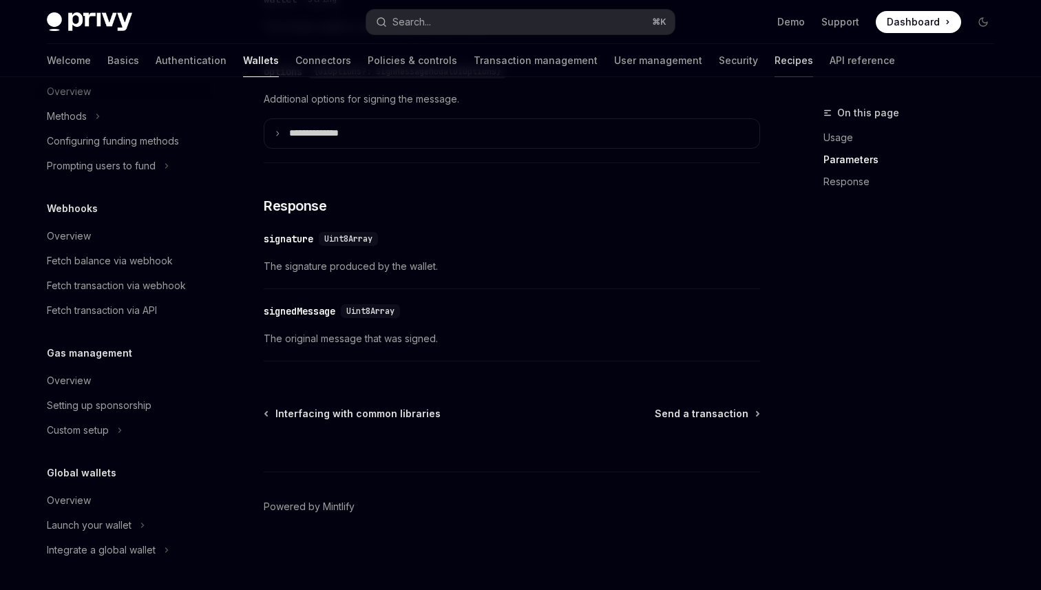
click at [775, 68] on link "Recipes" at bounding box center [794, 60] width 39 height 33
type textarea "*"
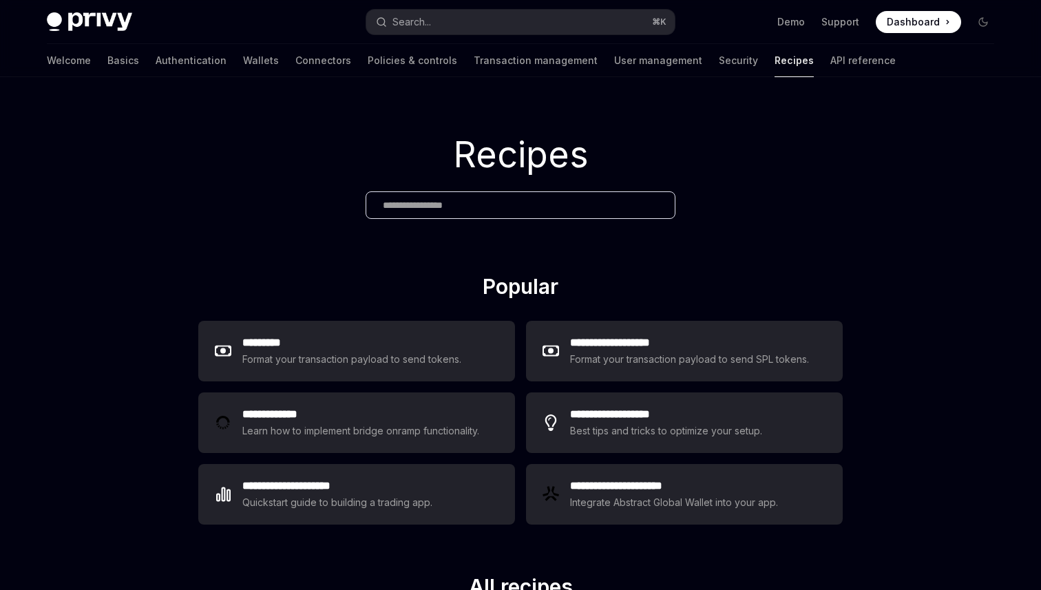
click at [503, 214] on div at bounding box center [521, 205] width 310 height 28
click at [510, 209] on input "text" at bounding box center [520, 205] width 275 height 14
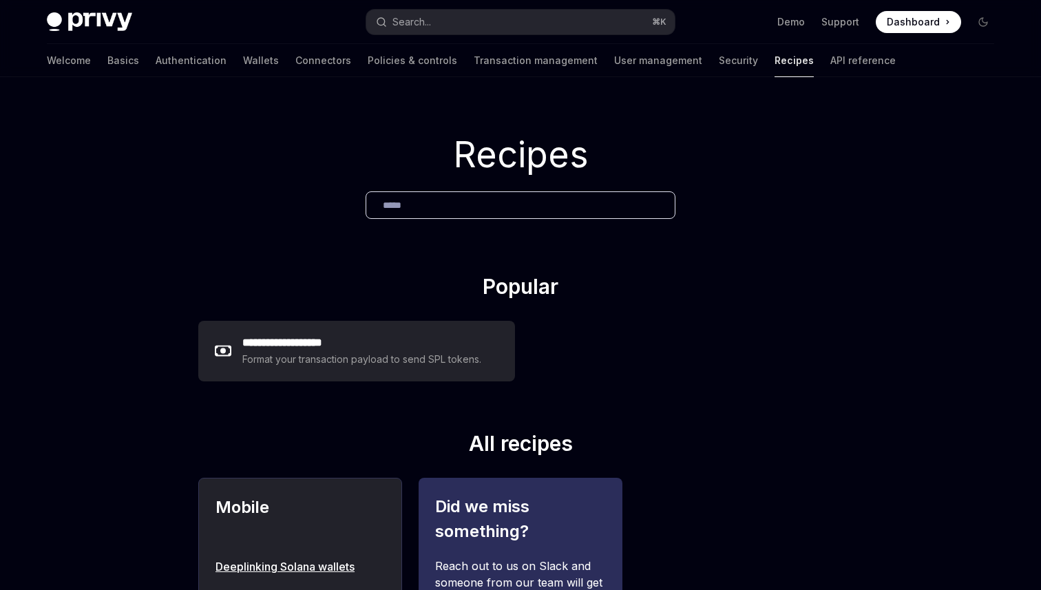
type input "******"
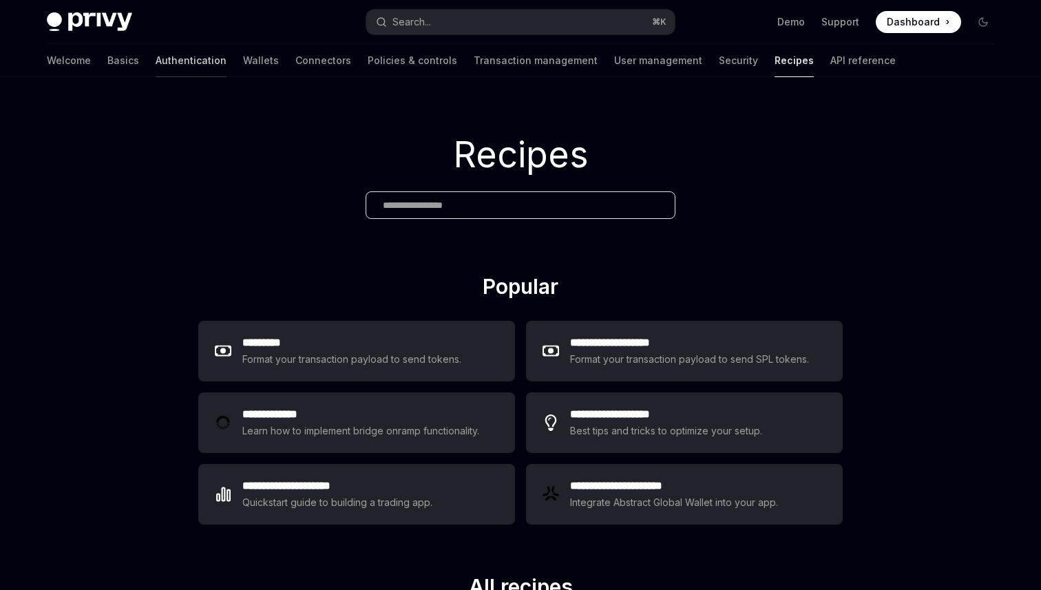
click at [156, 60] on link "Authentication" at bounding box center [191, 60] width 71 height 33
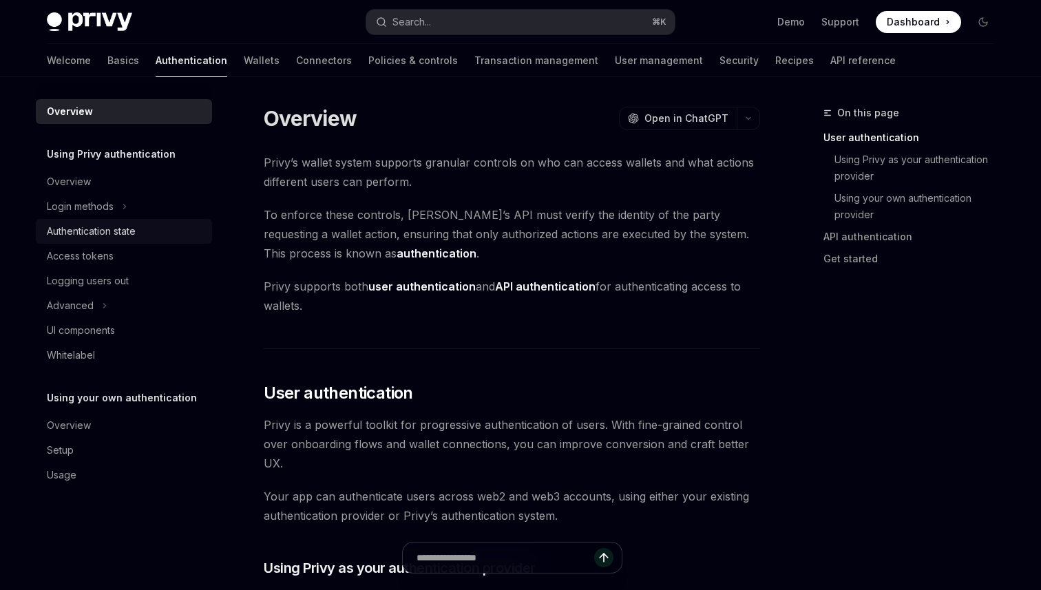
click at [67, 221] on link "Authentication state" at bounding box center [124, 231] width 176 height 25
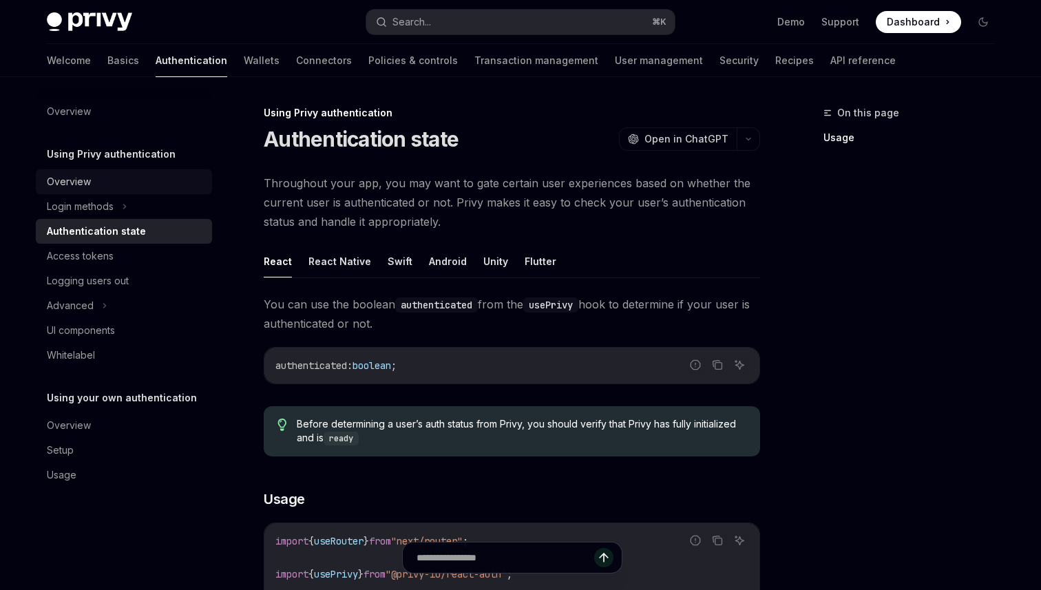
click at [85, 178] on div "Overview" at bounding box center [69, 182] width 44 height 17
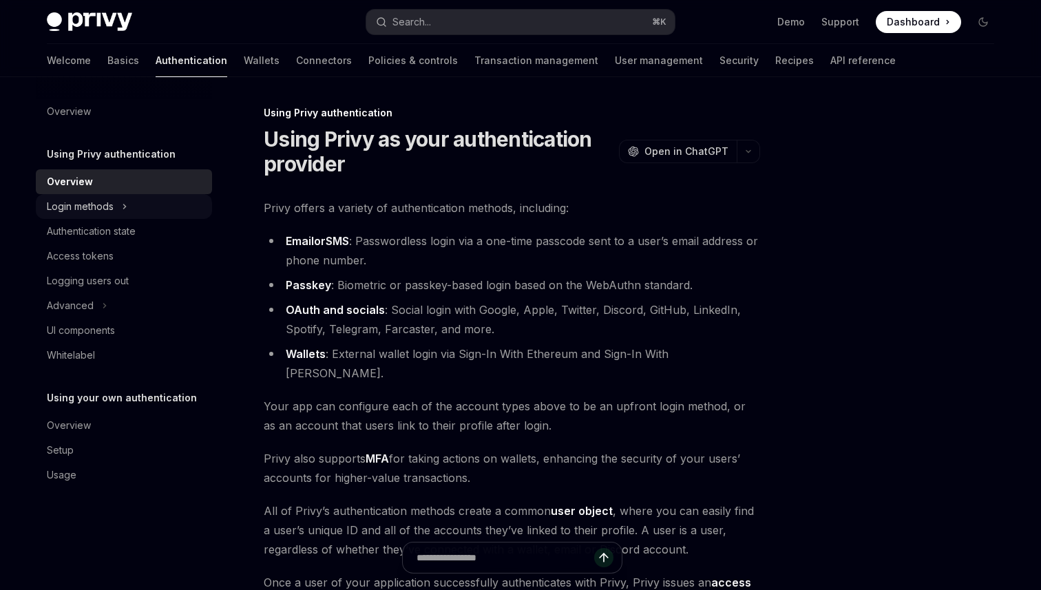
click at [85, 213] on div "Login methods" at bounding box center [80, 206] width 67 height 17
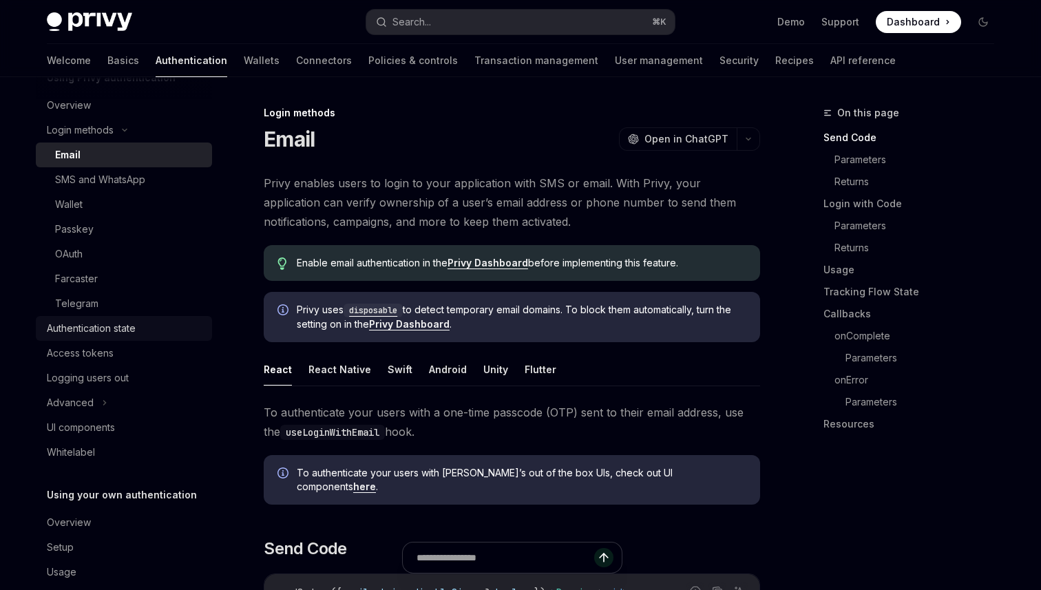
scroll to position [98, 0]
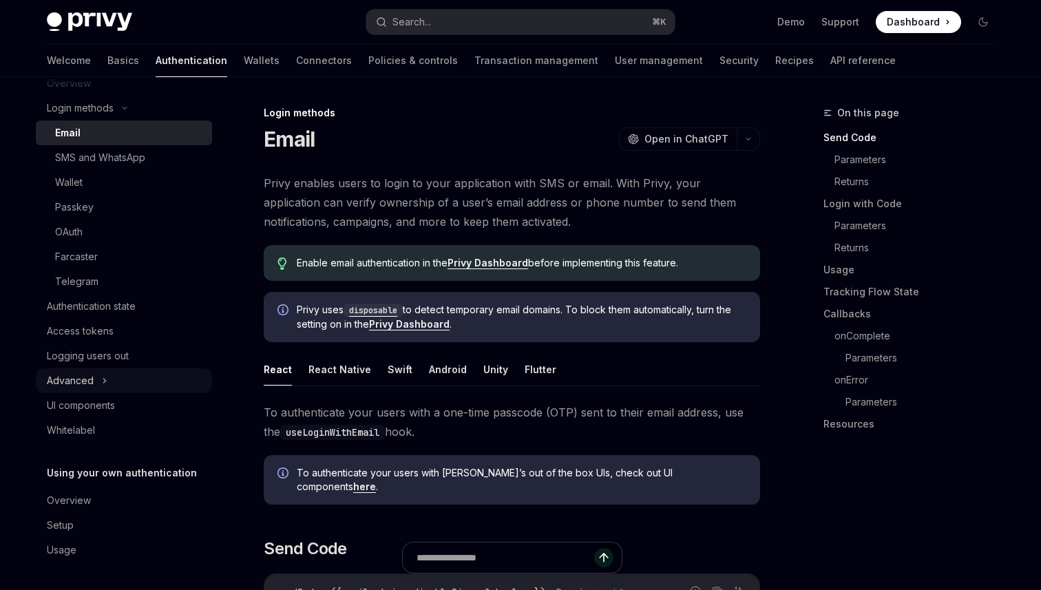
click at [91, 382] on div "Advanced" at bounding box center [70, 381] width 47 height 17
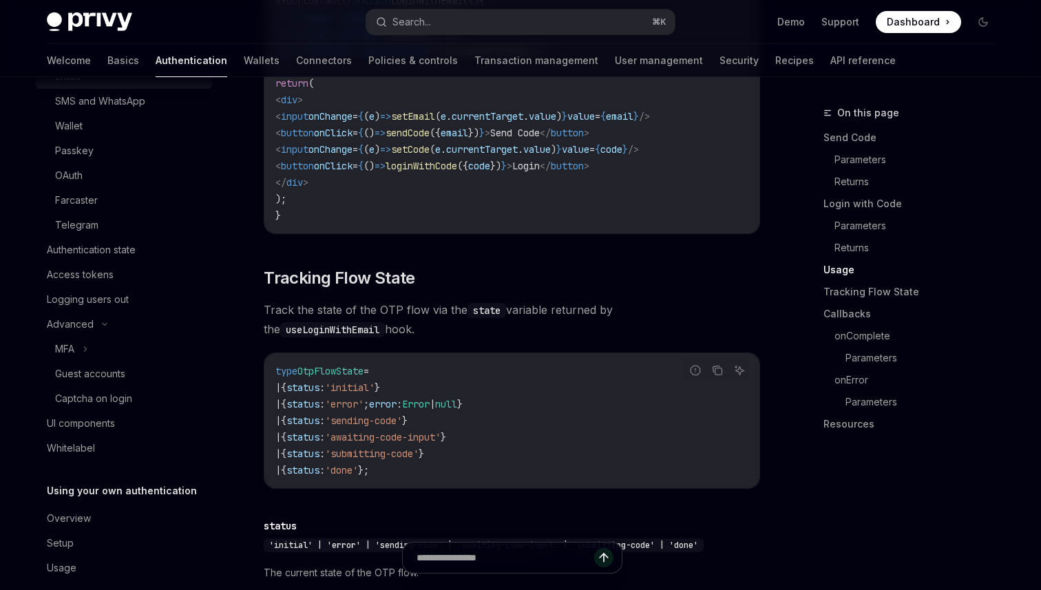
scroll to position [1269, 0]
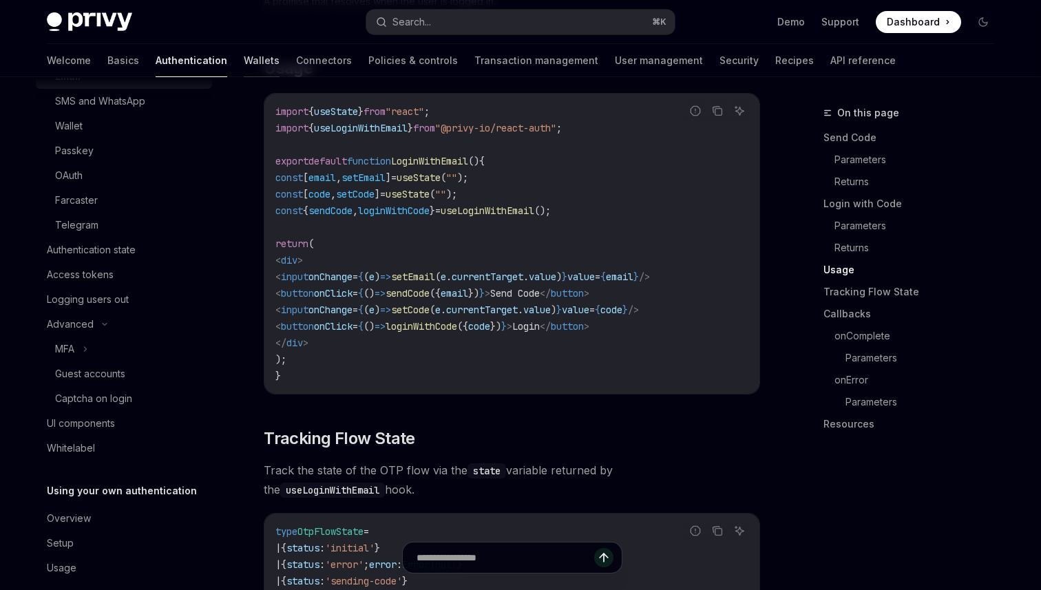
click at [244, 55] on link "Wallets" at bounding box center [262, 60] width 36 height 33
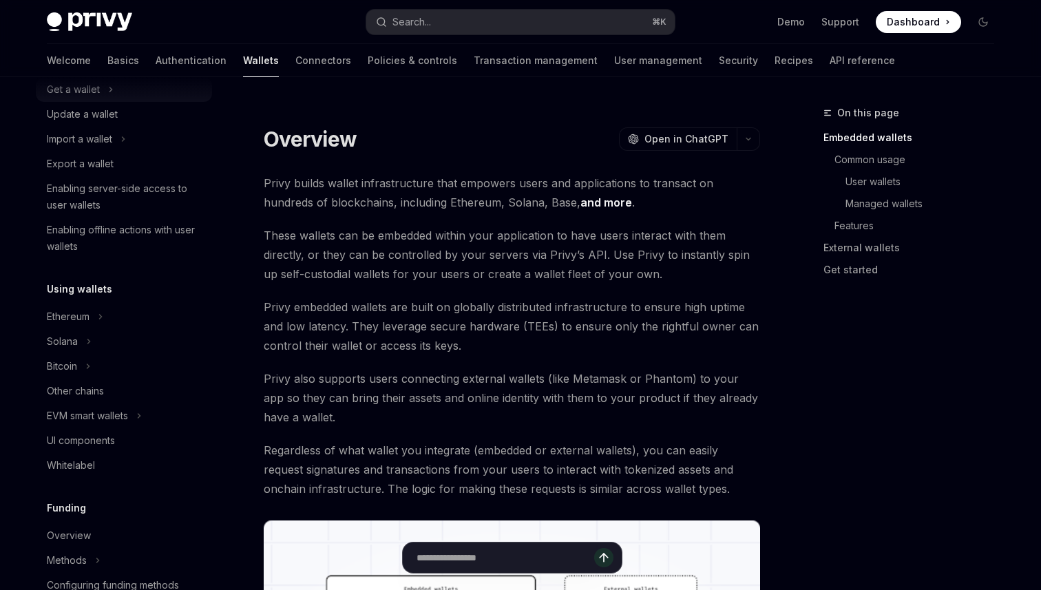
scroll to position [227, 0]
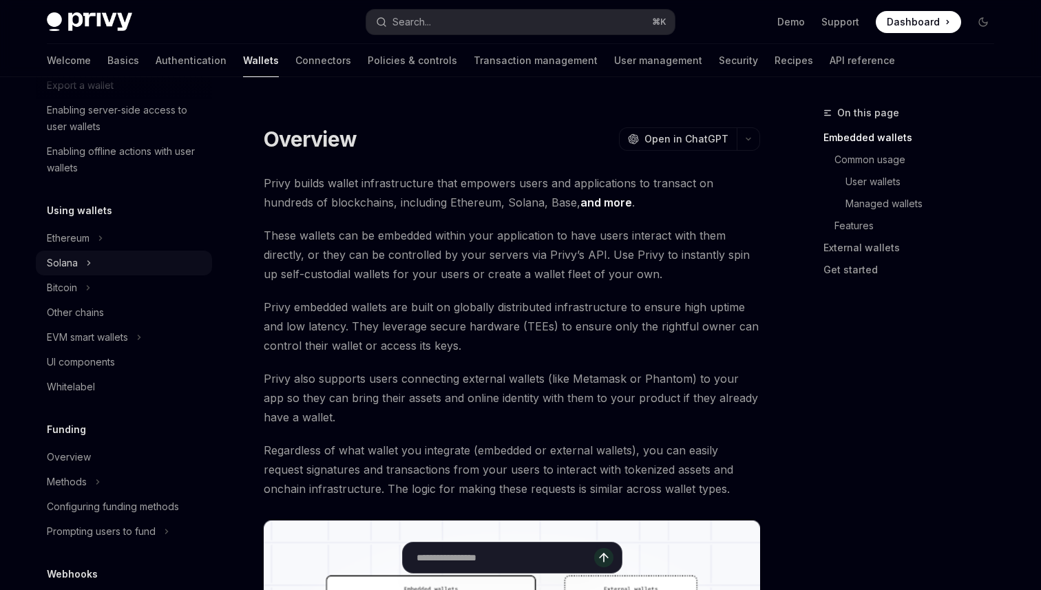
click at [82, 260] on div "Solana" at bounding box center [124, 263] width 176 height 25
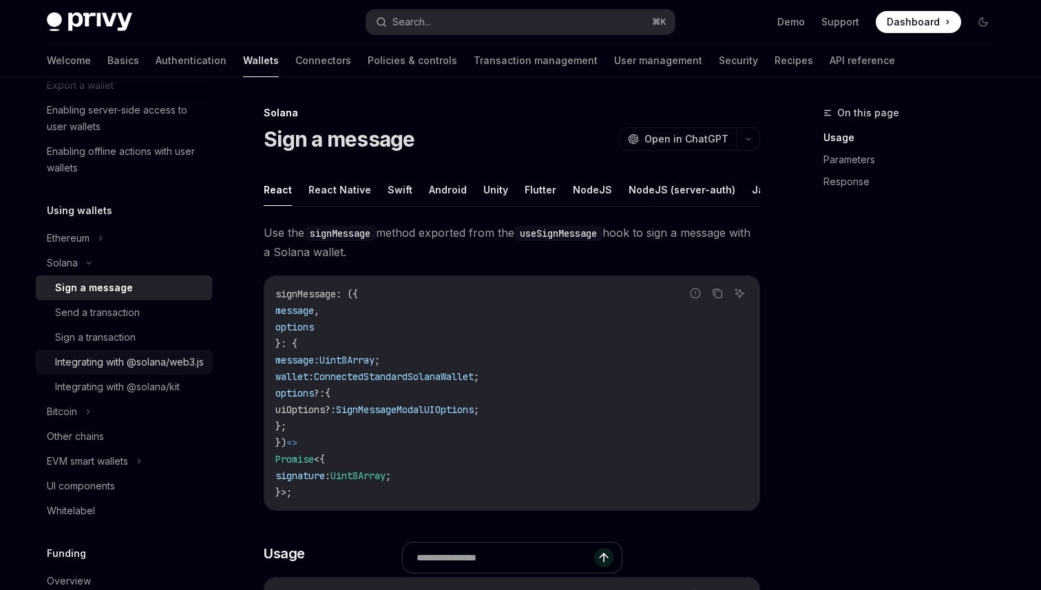
click at [123, 365] on div "Integrating with @solana/web3.js" at bounding box center [129, 362] width 149 height 17
type textarea "*"
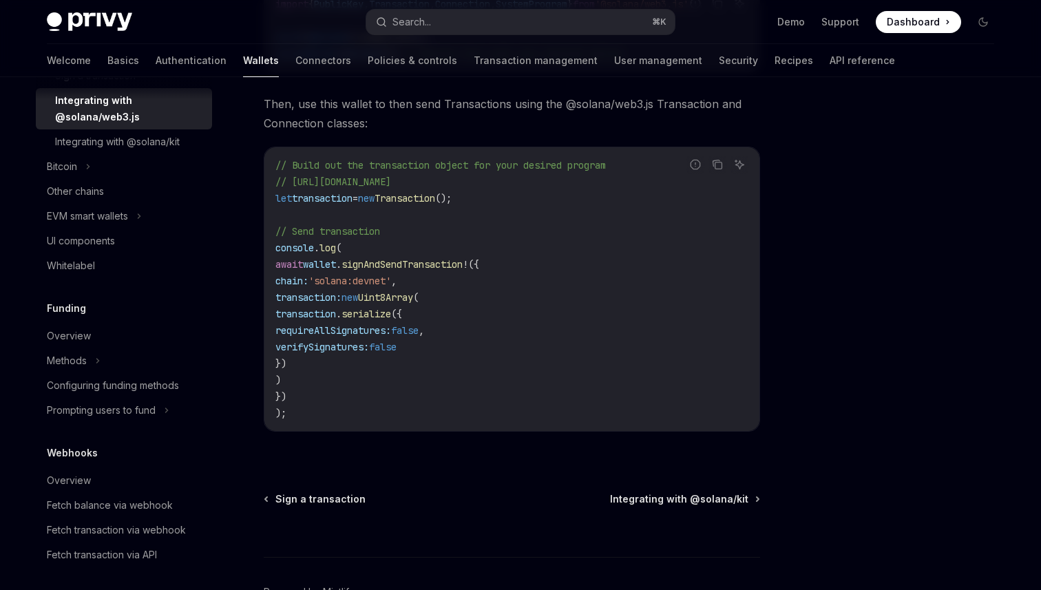
scroll to position [477, 0]
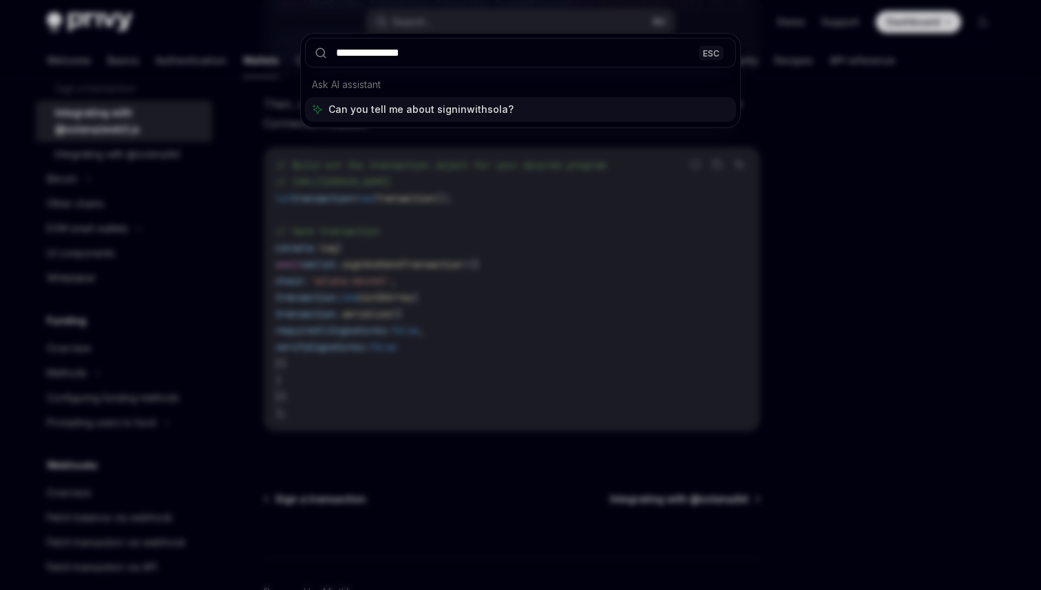
type input "**********"
type input "****"
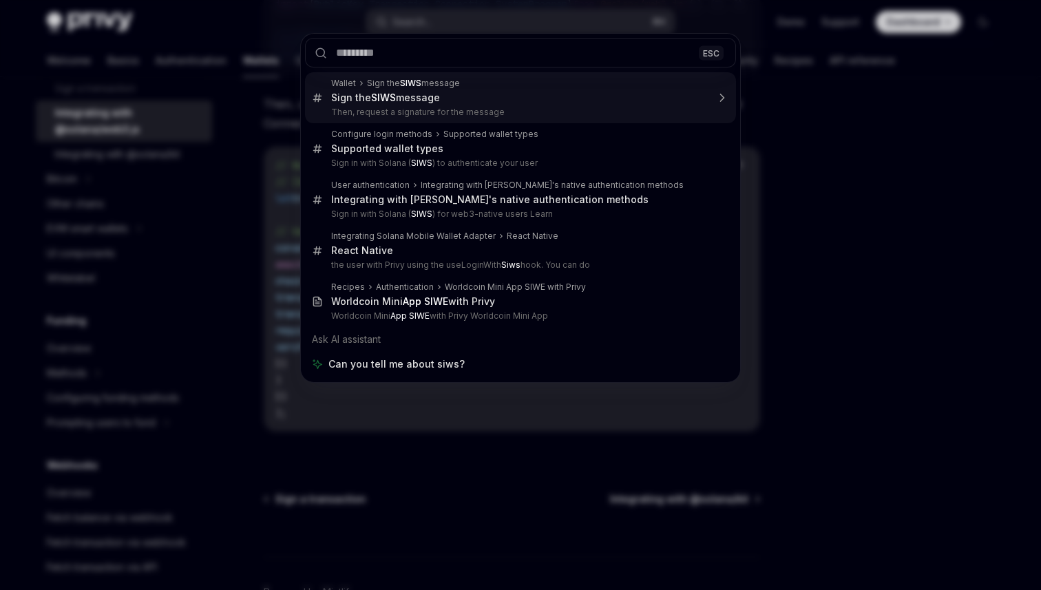
type textarea "*"
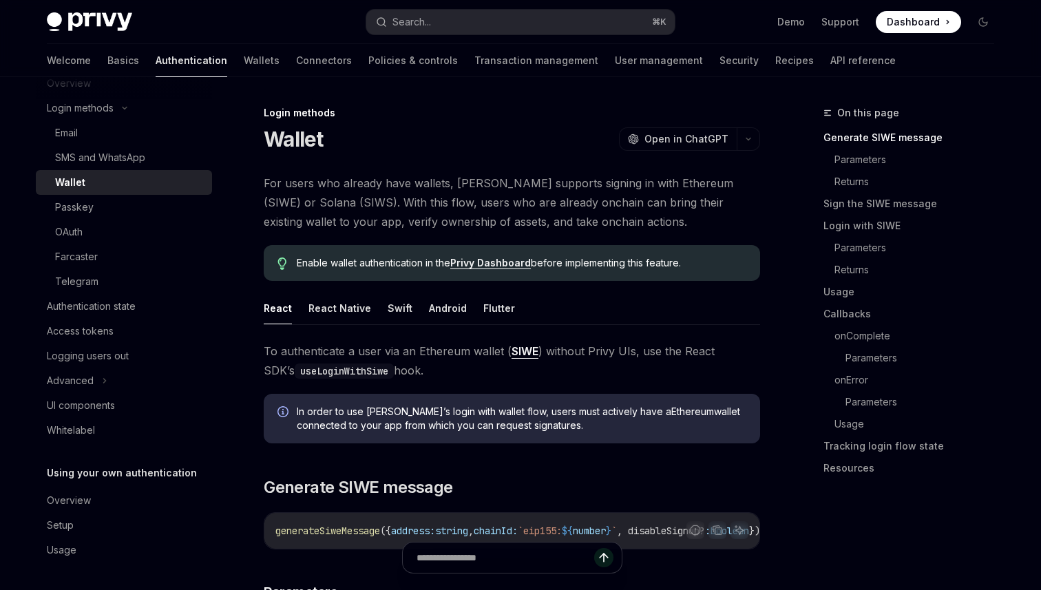
click at [424, 34] on div "Privy Docs home page Search... ⌘ K Demo Support Dashboard Dashboard Search..." at bounding box center [521, 22] width 948 height 44
click at [444, 25] on button "Search... ⌘ K" at bounding box center [520, 22] width 309 height 25
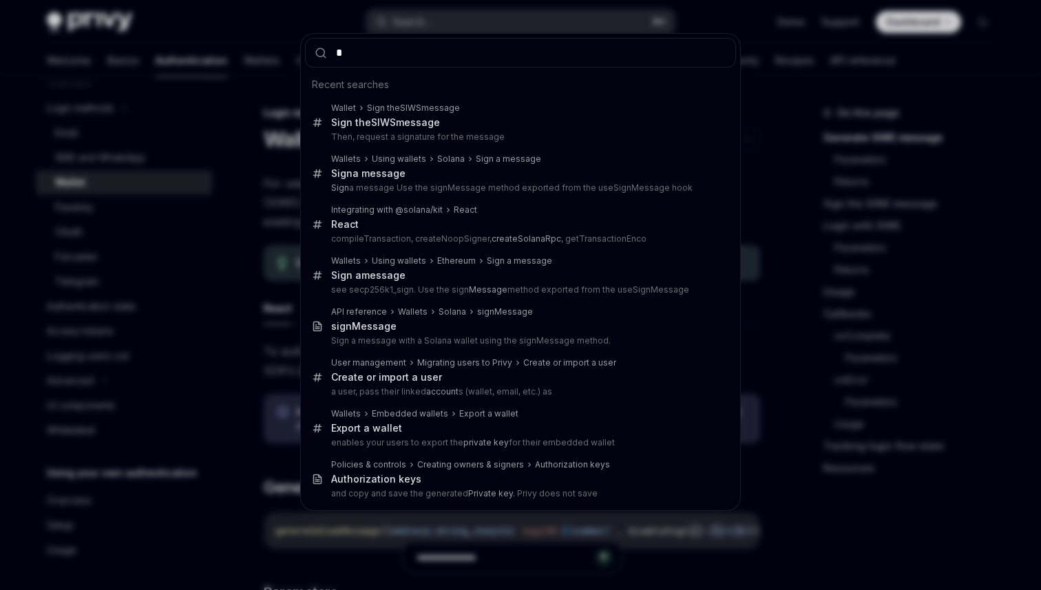
type input "**"
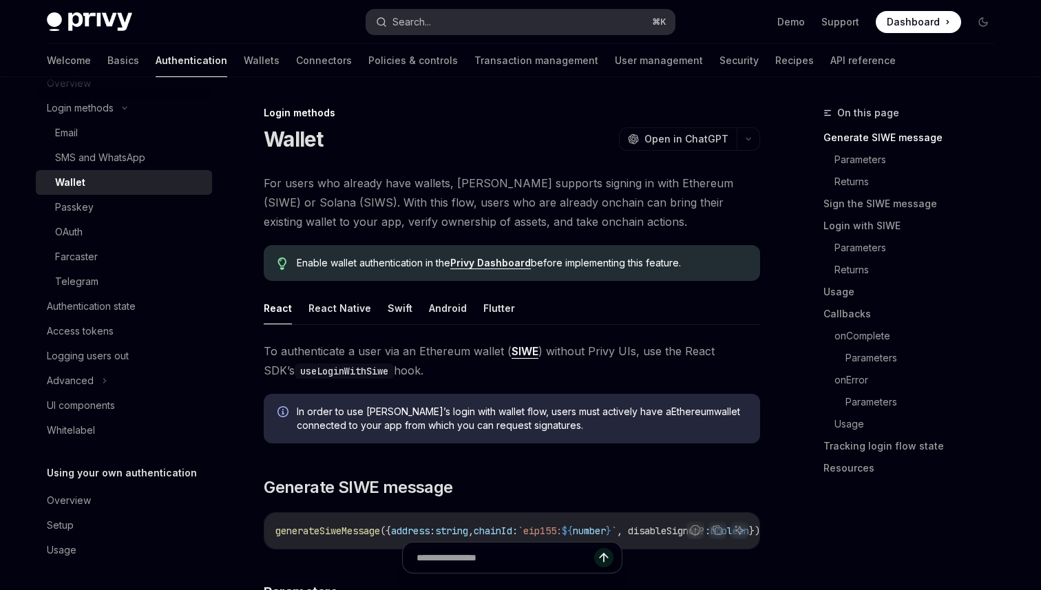
click at [444, 25] on button "Search... ⌘ K" at bounding box center [520, 22] width 309 height 25
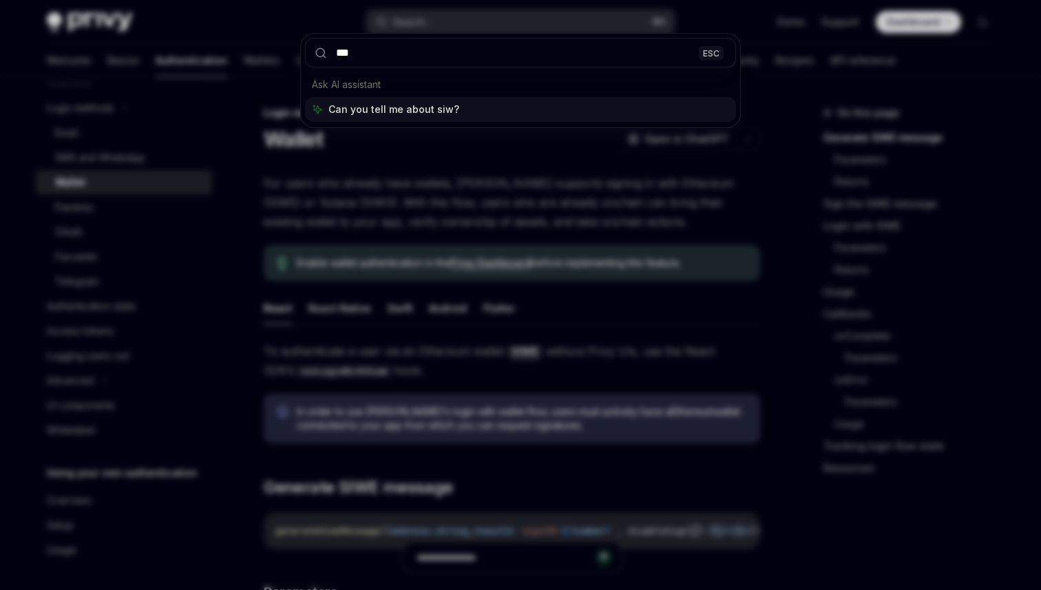
type input "****"
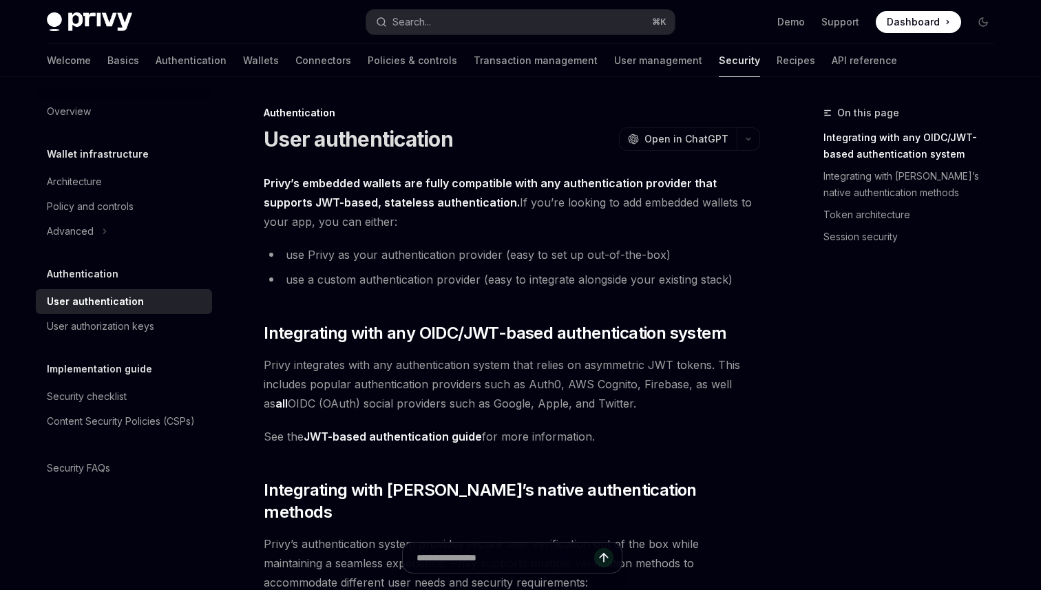
type textarea "*"
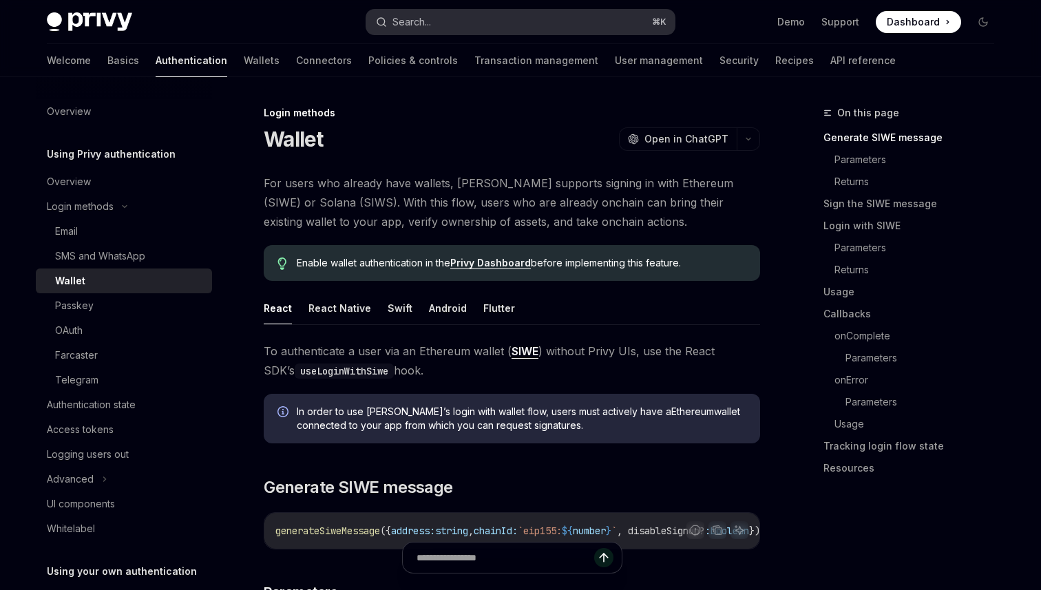
click at [455, 23] on button "Search... ⌘ K" at bounding box center [520, 22] width 309 height 25
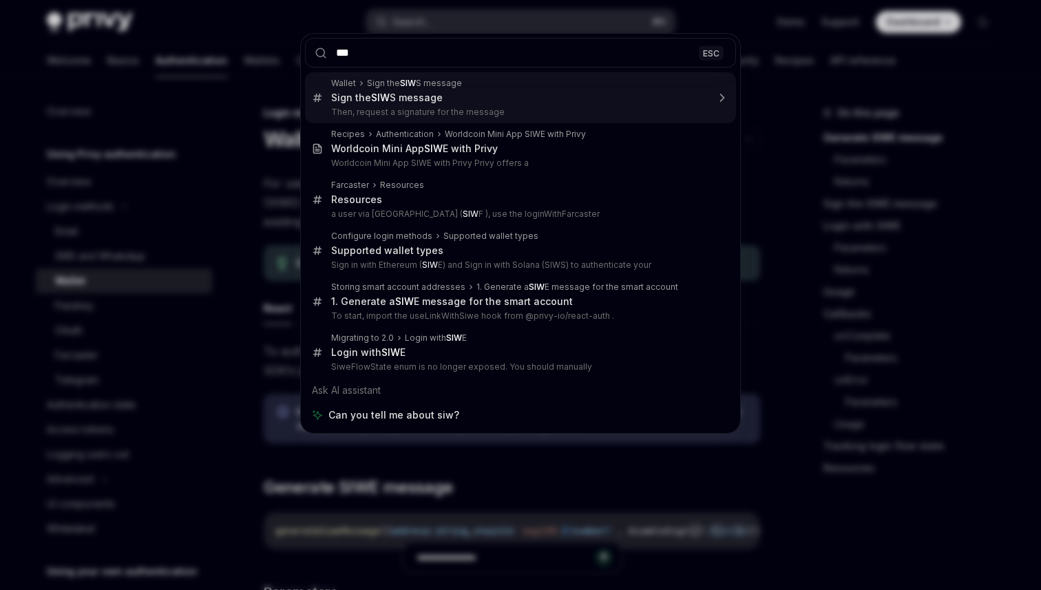
type input "****"
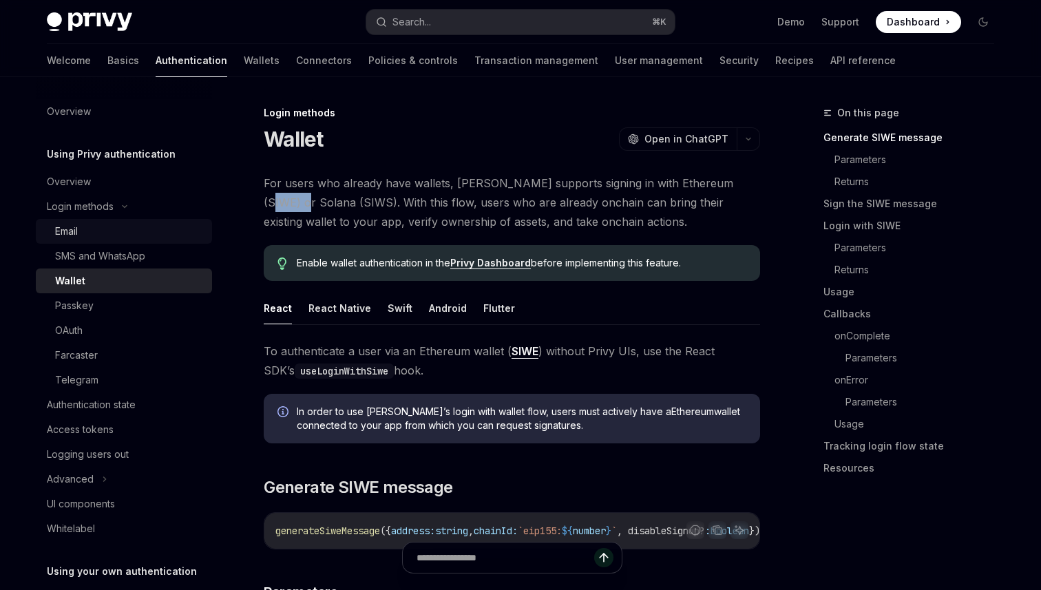
scroll to position [98, 0]
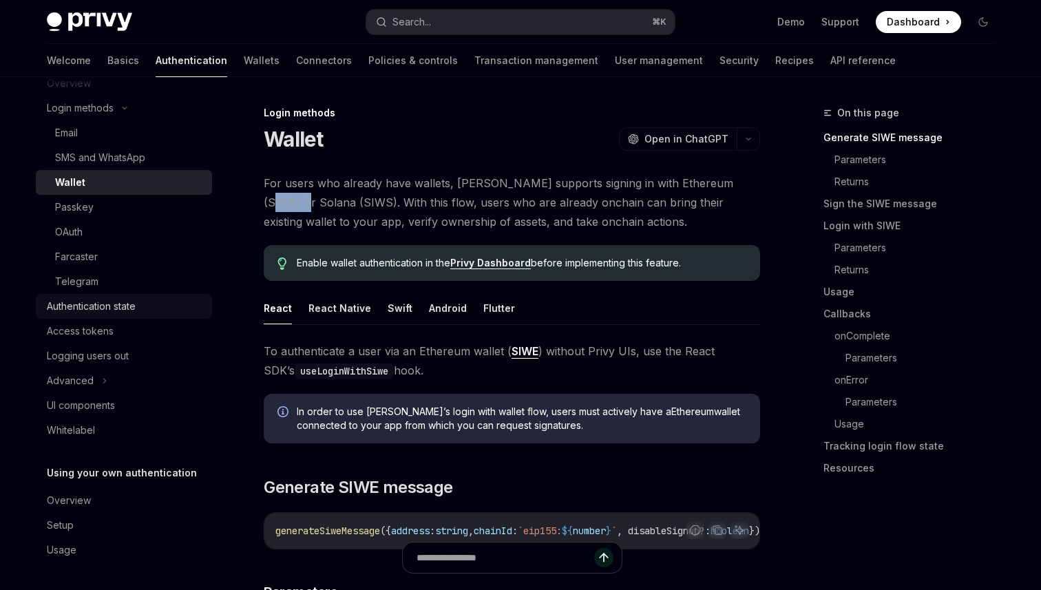
click at [107, 304] on div "Authentication state" at bounding box center [91, 306] width 89 height 17
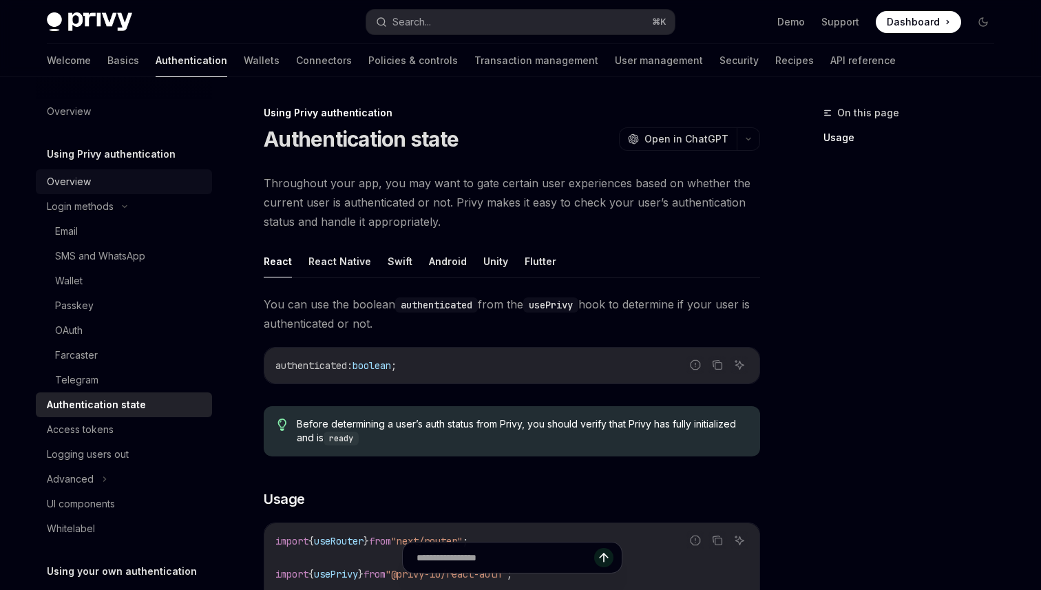
click at [91, 182] on div "Overview" at bounding box center [125, 182] width 157 height 17
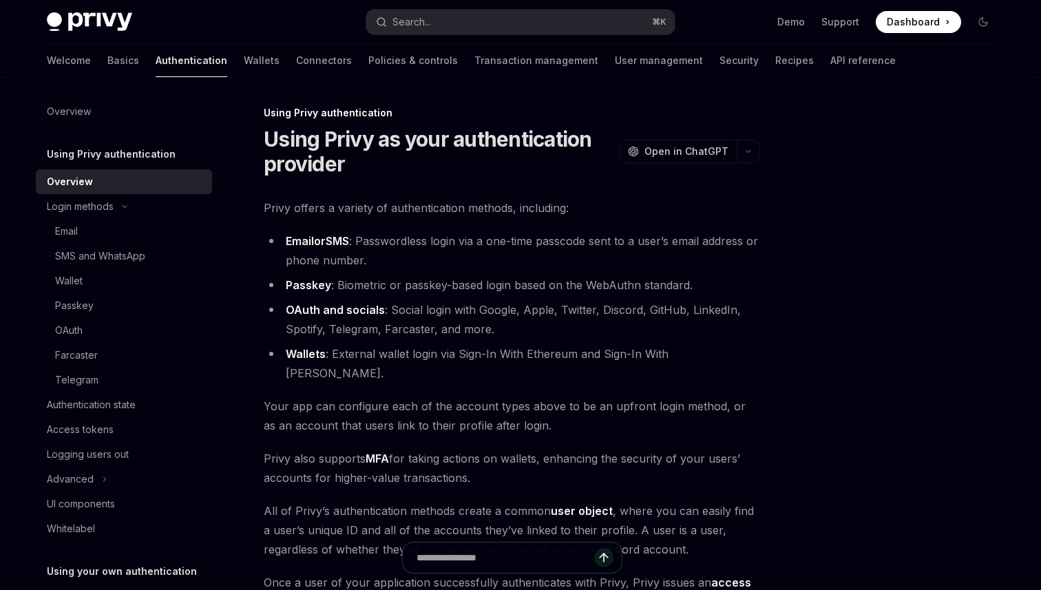
scroll to position [244, 0]
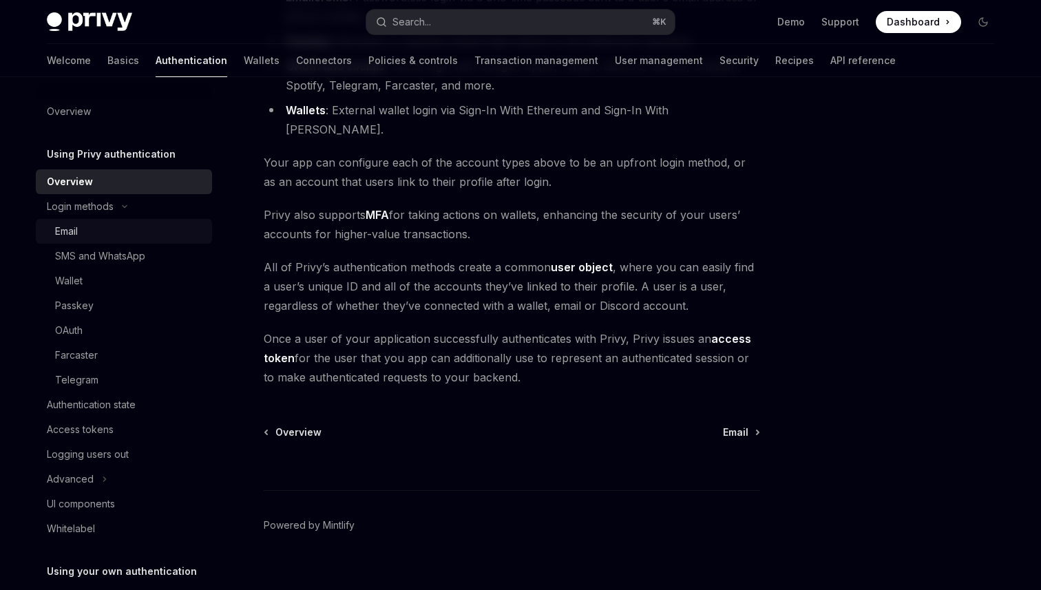
click at [130, 223] on div "Email" at bounding box center [129, 231] width 149 height 17
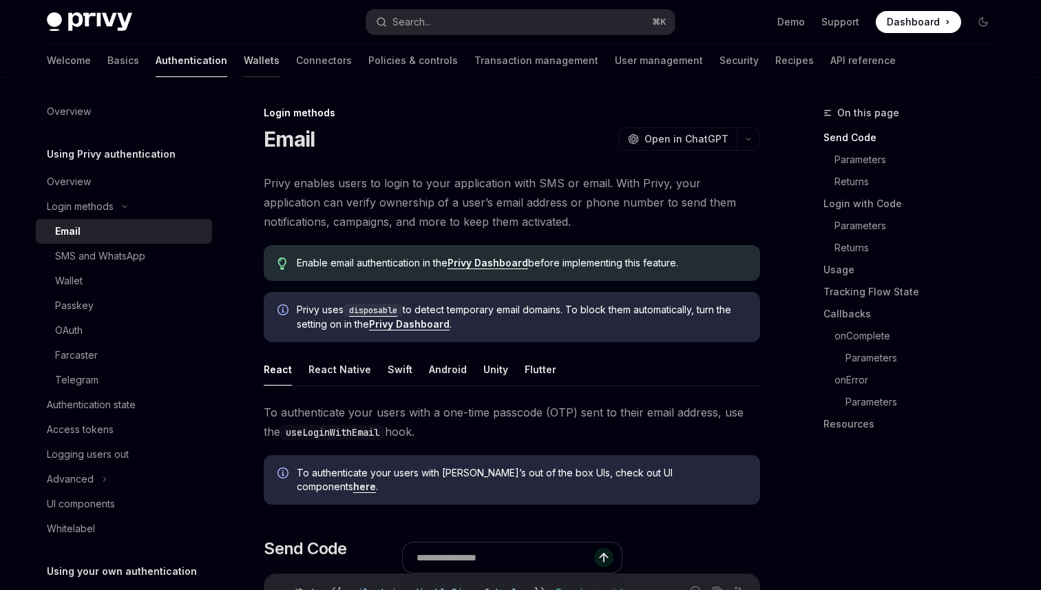
click at [244, 63] on link "Wallets" at bounding box center [262, 60] width 36 height 33
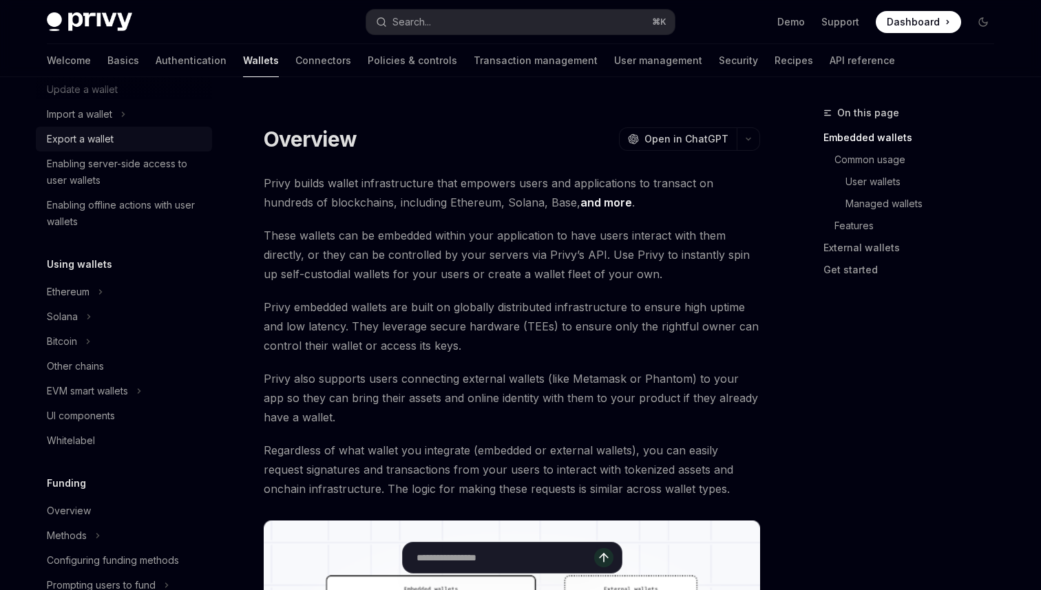
scroll to position [344, 0]
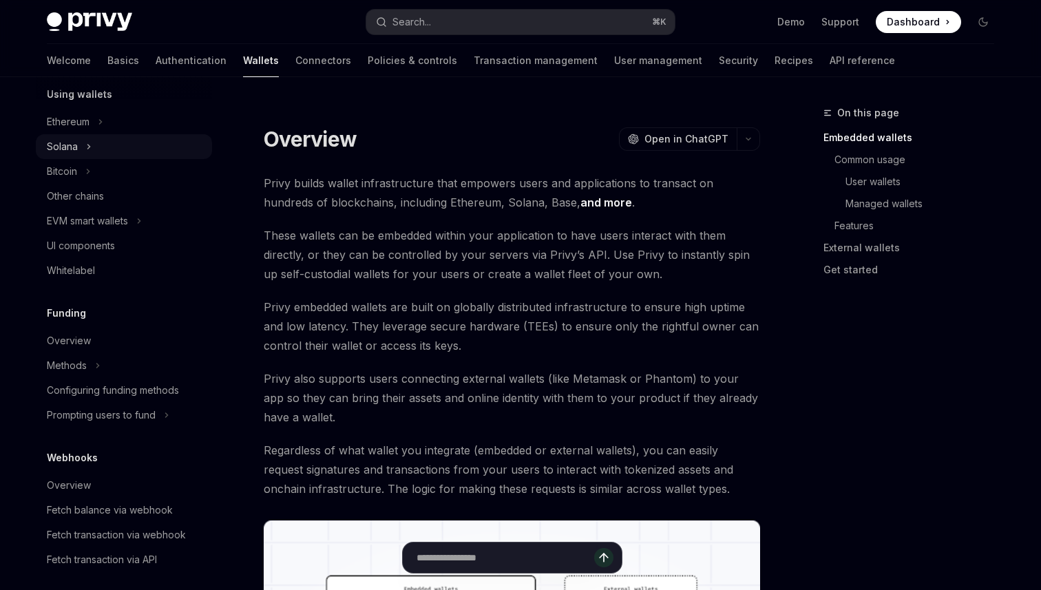
click at [78, 154] on div "Solana" at bounding box center [124, 146] width 176 height 25
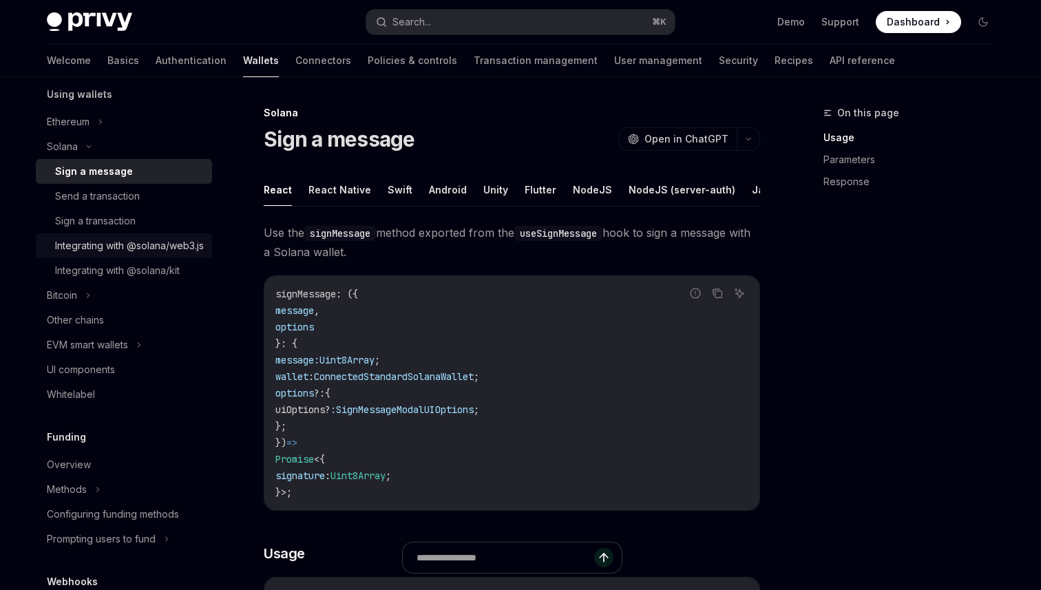
click at [91, 254] on div "Integrating with @solana/web3.js" at bounding box center [129, 246] width 149 height 17
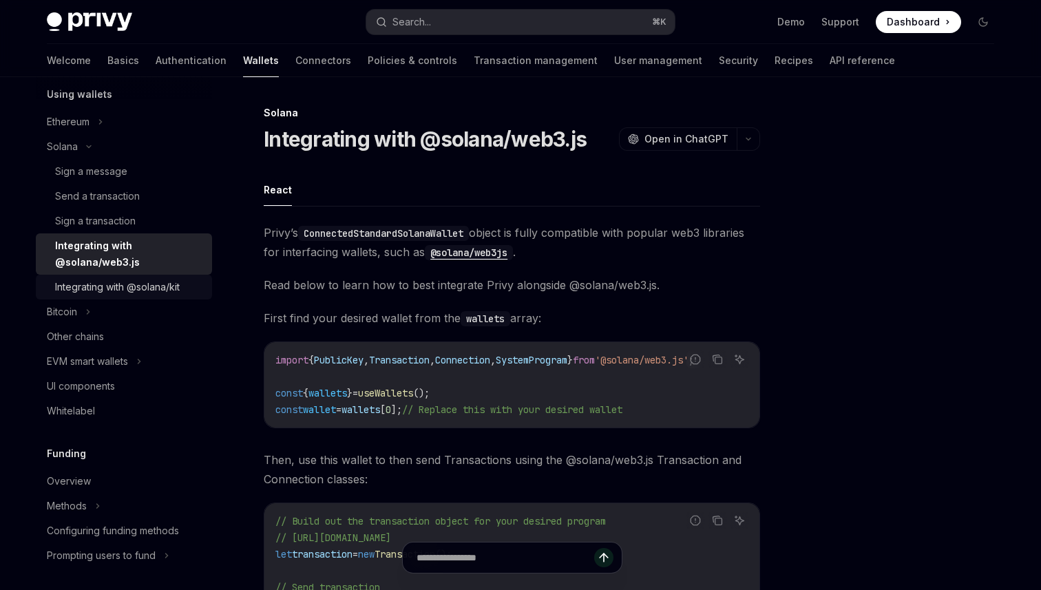
click at [92, 276] on link "Integrating with @solana/kit" at bounding box center [124, 287] width 176 height 25
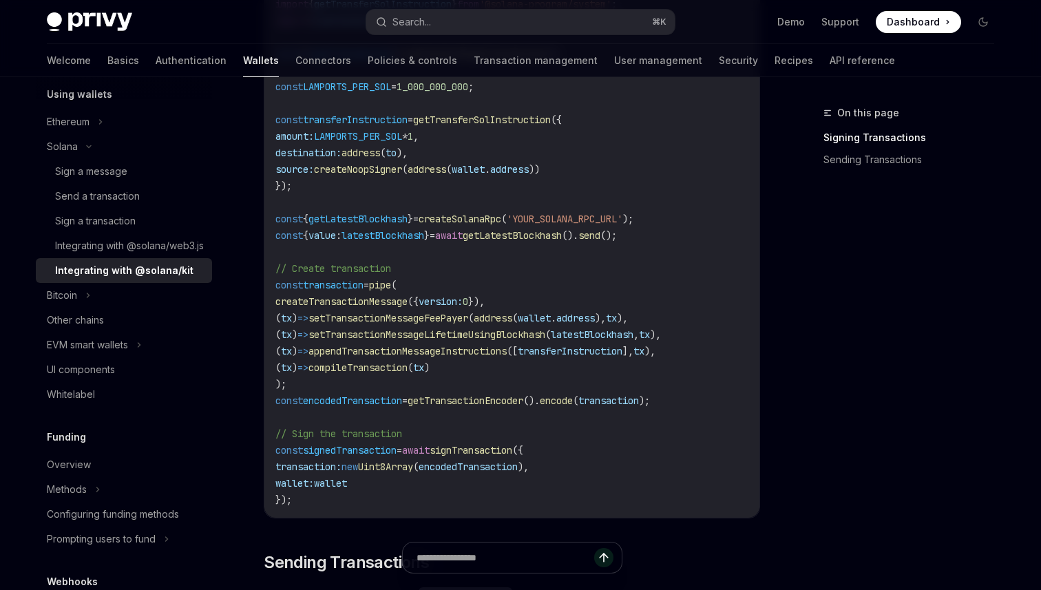
scroll to position [1193, 0]
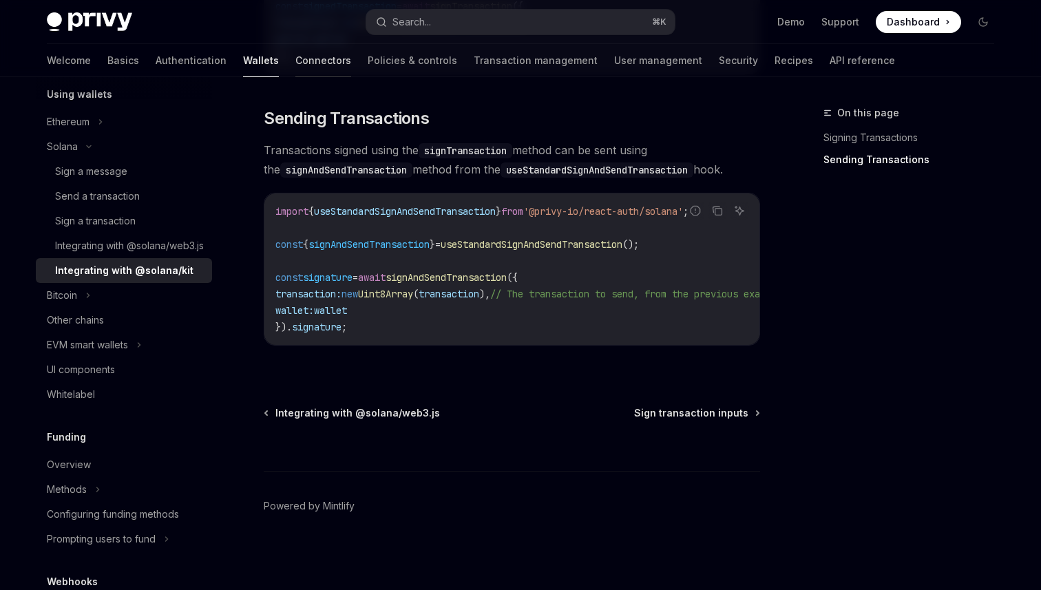
click at [295, 62] on link "Connectors" at bounding box center [323, 60] width 56 height 33
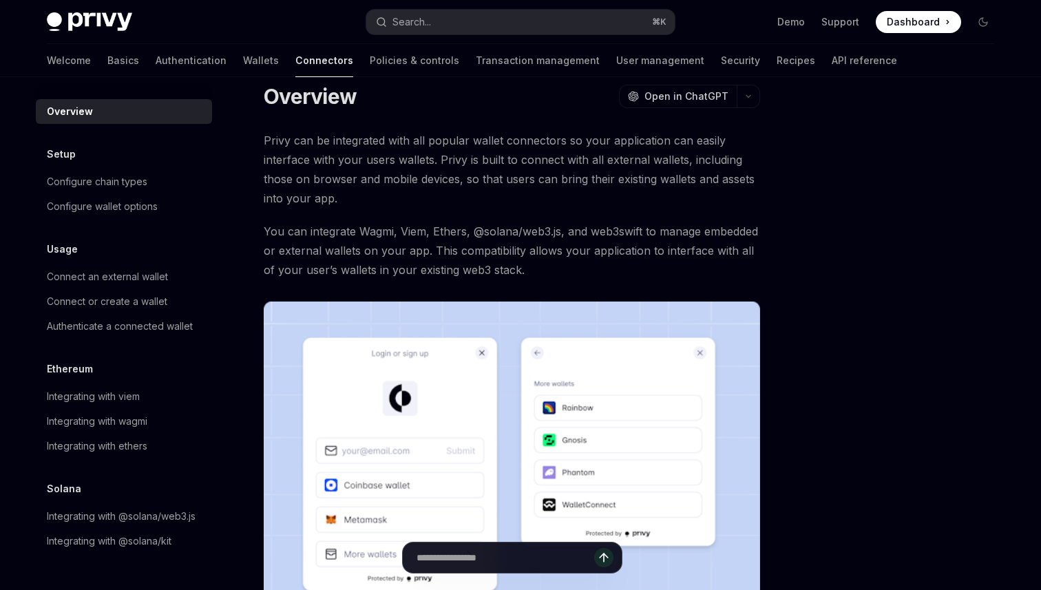
scroll to position [26, 0]
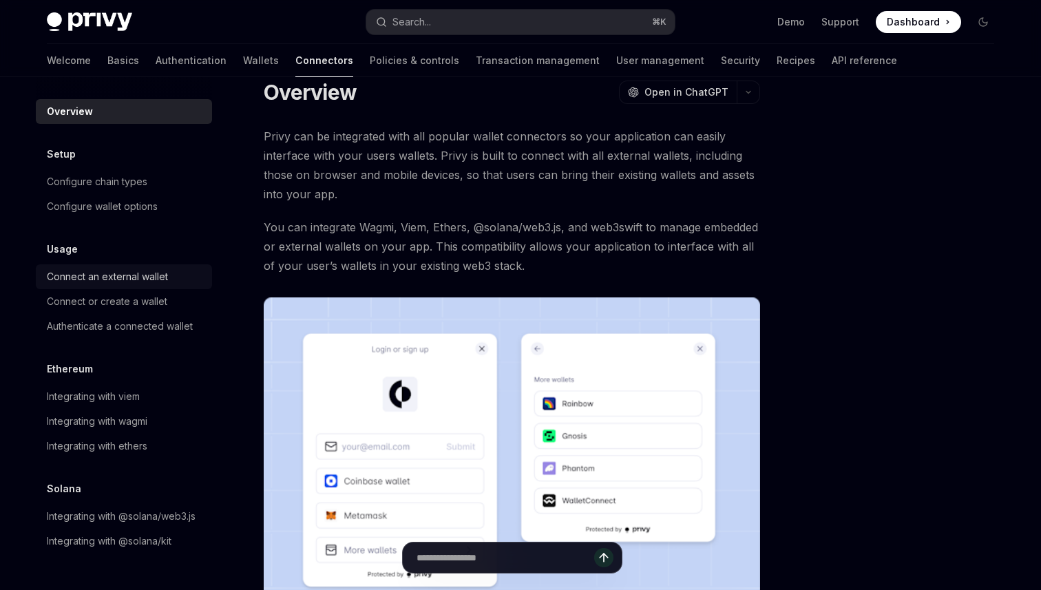
click at [127, 287] on link "Connect an external wallet" at bounding box center [124, 276] width 176 height 25
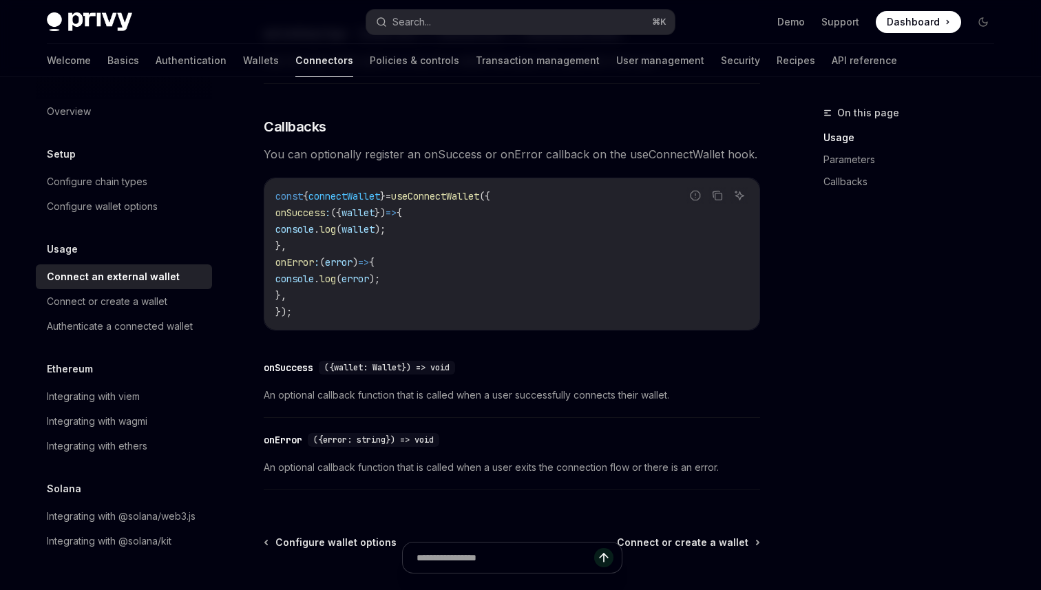
scroll to position [922, 0]
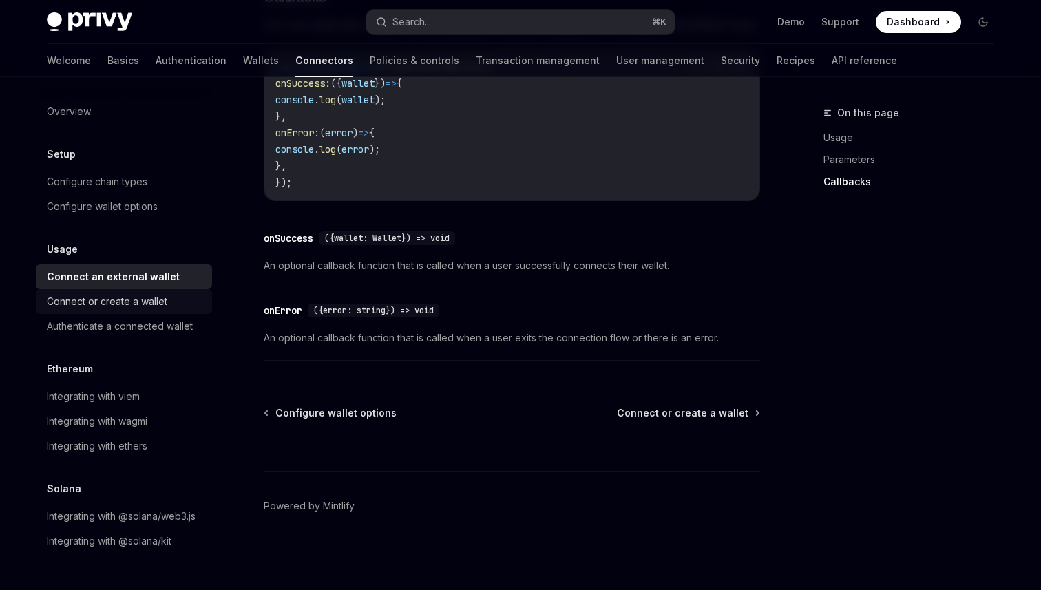
click at [134, 306] on div "Connect or create a wallet" at bounding box center [107, 301] width 121 height 17
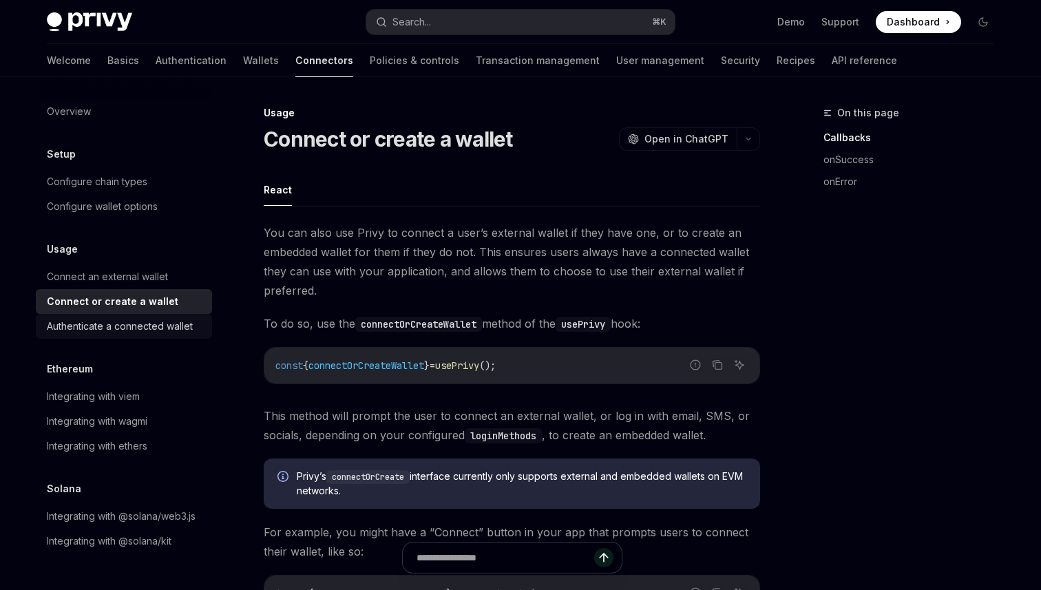
click at [134, 330] on div "Authenticate a connected wallet" at bounding box center [120, 326] width 146 height 17
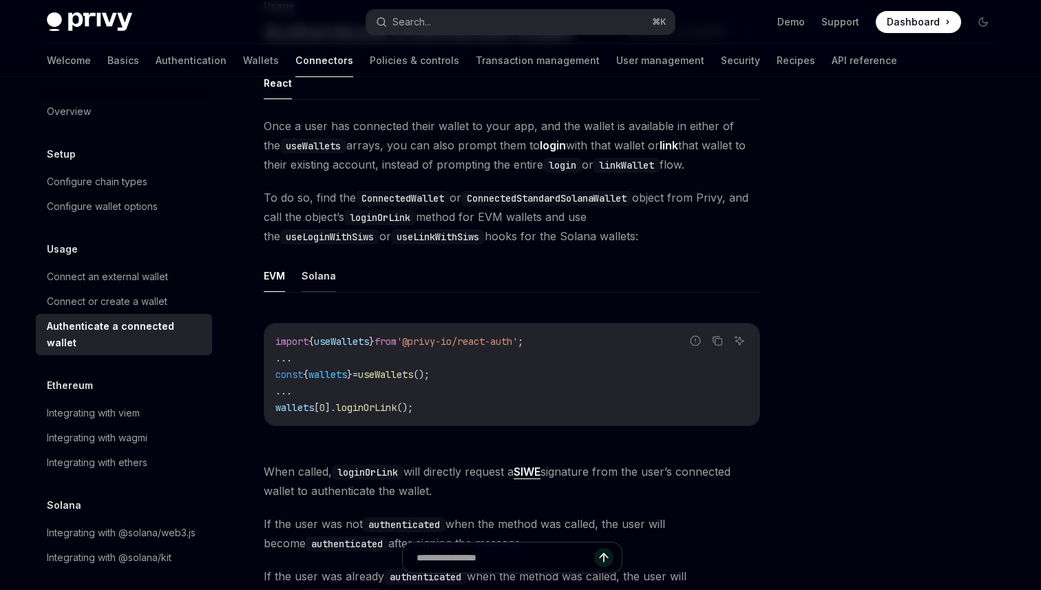
click at [319, 272] on button "Solana" at bounding box center [319, 276] width 34 height 32
type textarea "*"
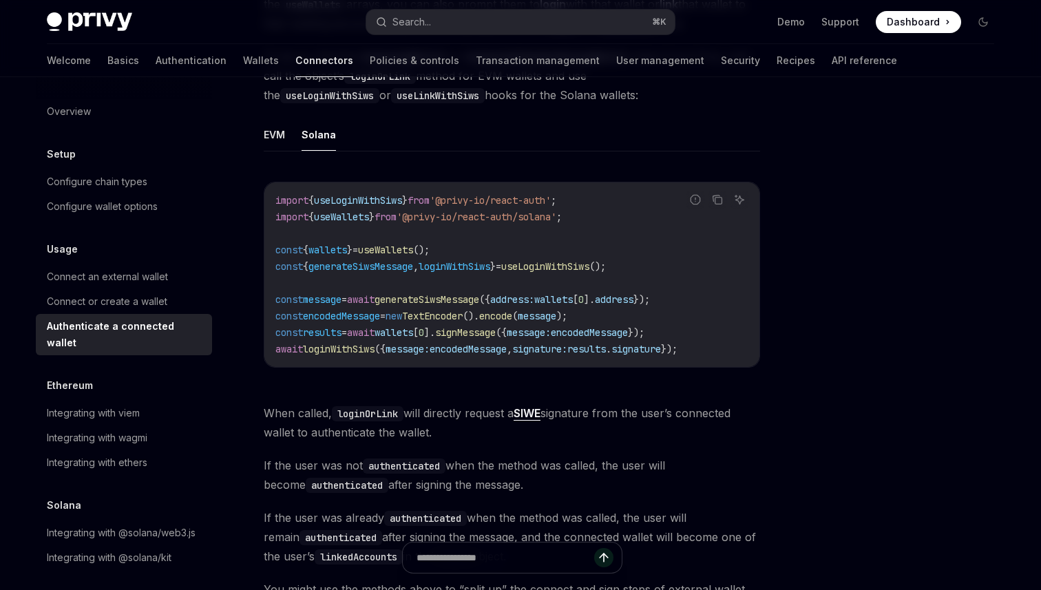
scroll to position [249, 0]
click at [324, 297] on span "message" at bounding box center [322, 299] width 39 height 12
copy span "message"
click at [552, 348] on span "signature:" at bounding box center [539, 348] width 55 height 12
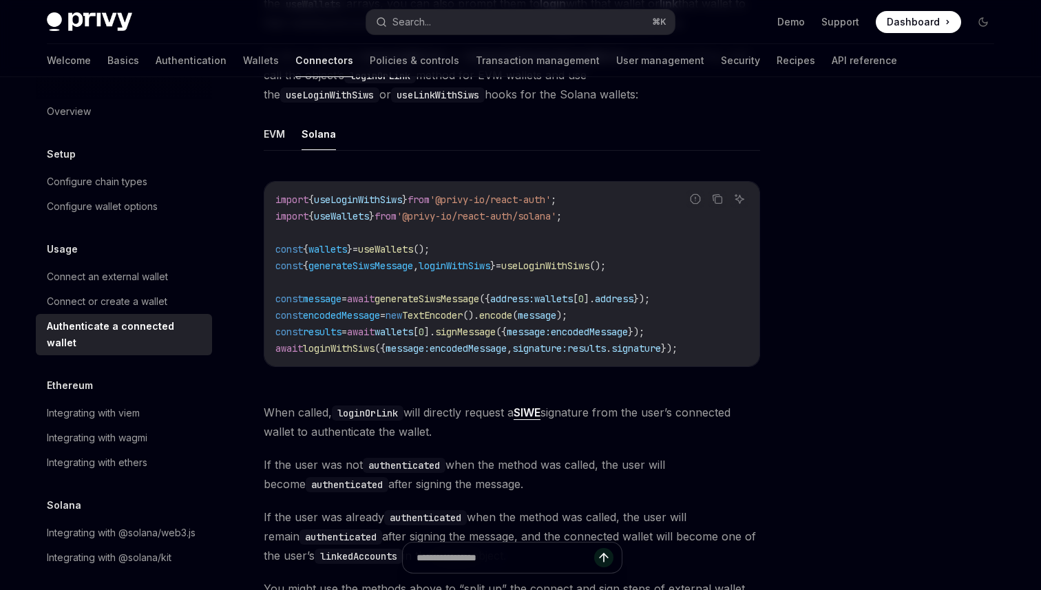
scroll to position [576, 0]
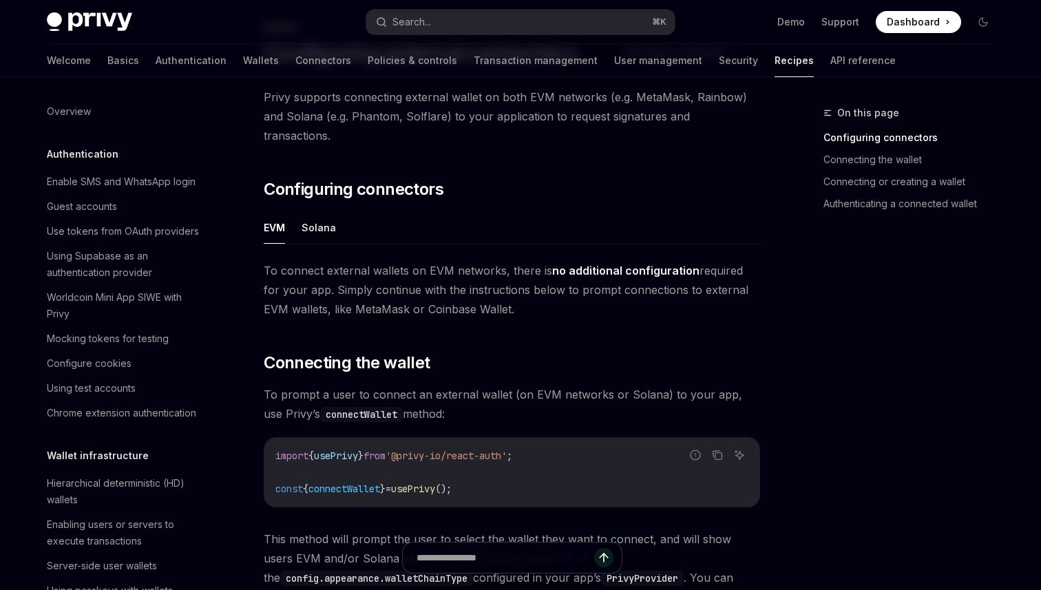
scroll to position [2054, 0]
